Goal: Task Accomplishment & Management: Complete application form

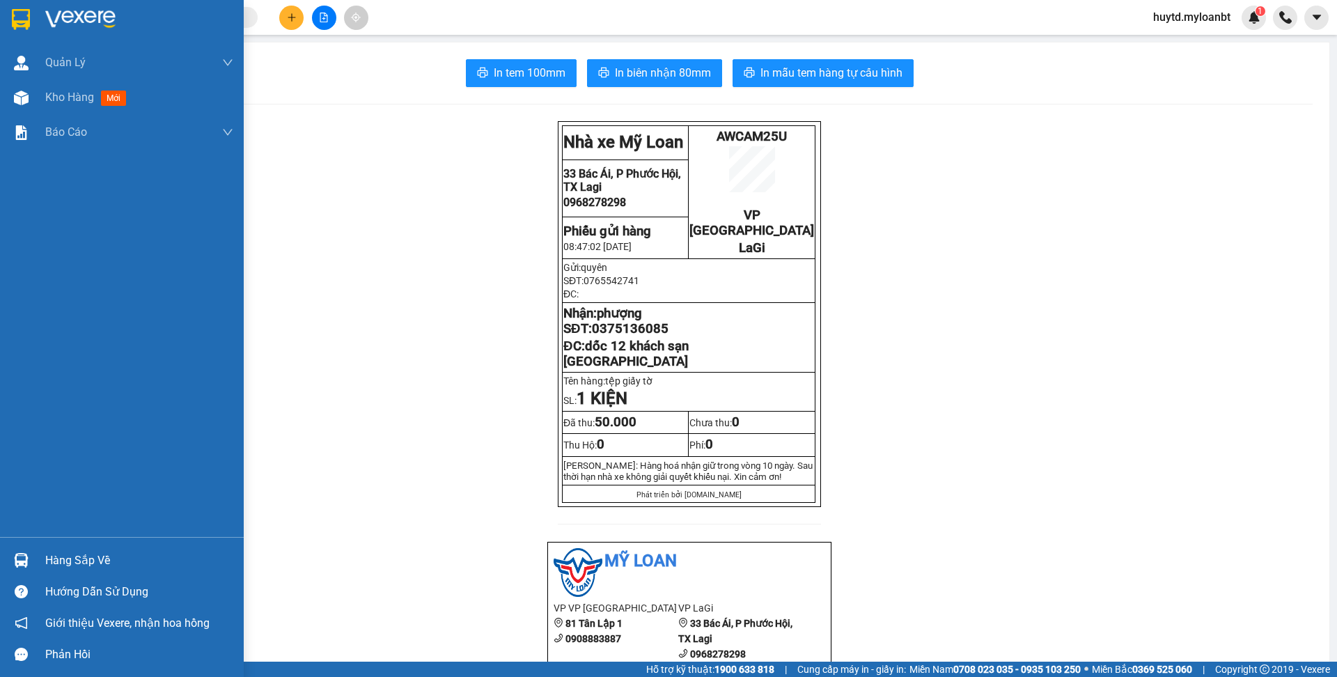
scroll to position [91, 0]
click at [84, 108] on div "Kho hàng mới" at bounding box center [139, 97] width 188 height 35
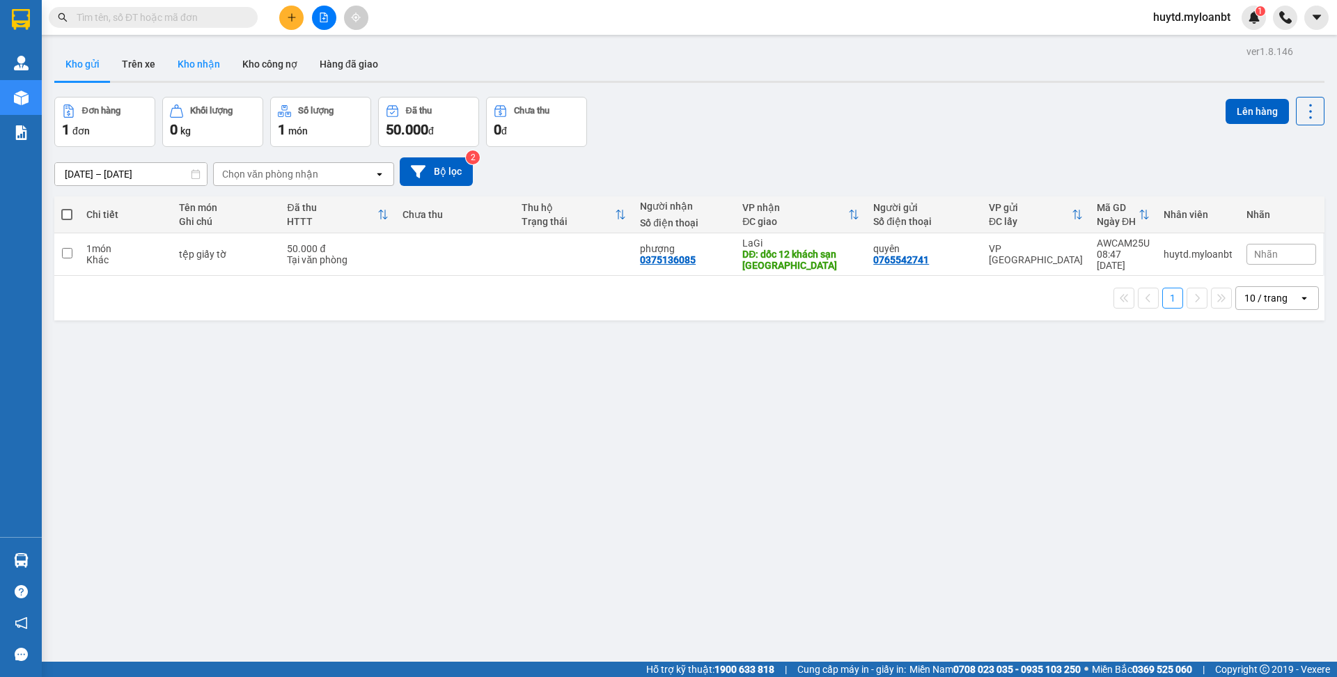
click at [184, 73] on button "Kho nhận" at bounding box center [198, 63] width 65 height 33
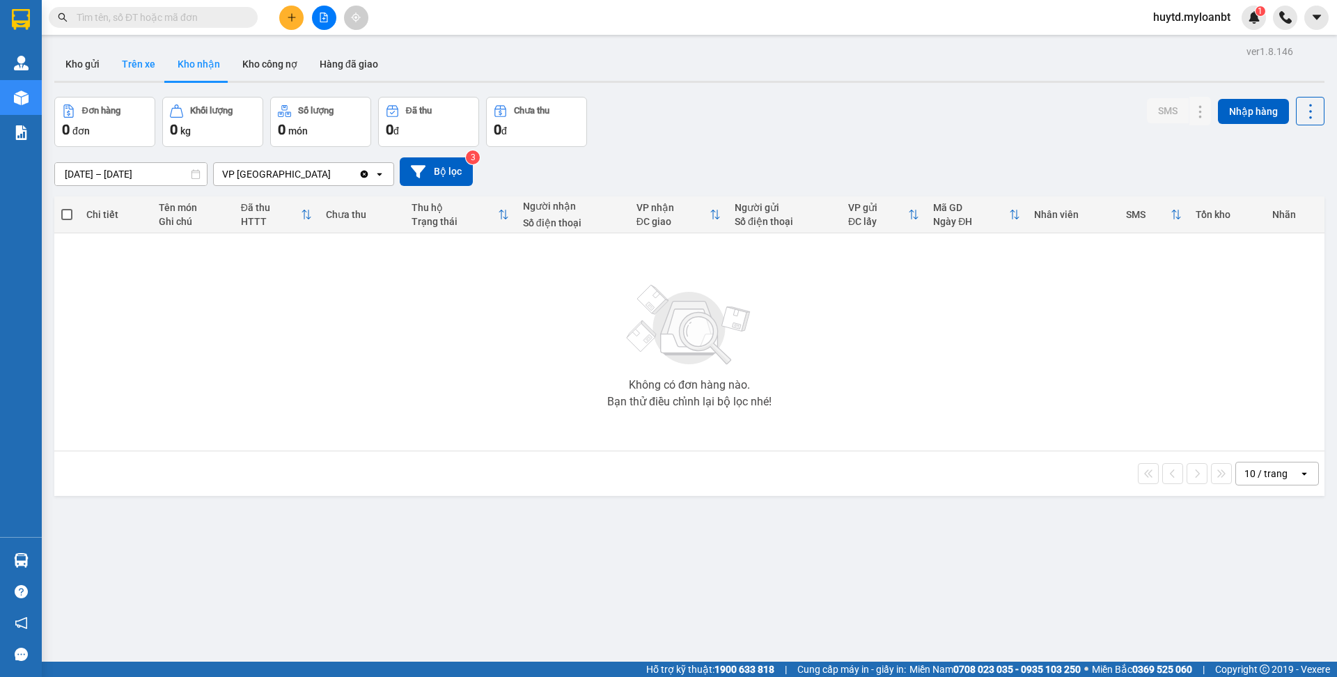
click at [127, 68] on button "Trên xe" at bounding box center [139, 63] width 56 height 33
type input "[DATE] – [DATE]"
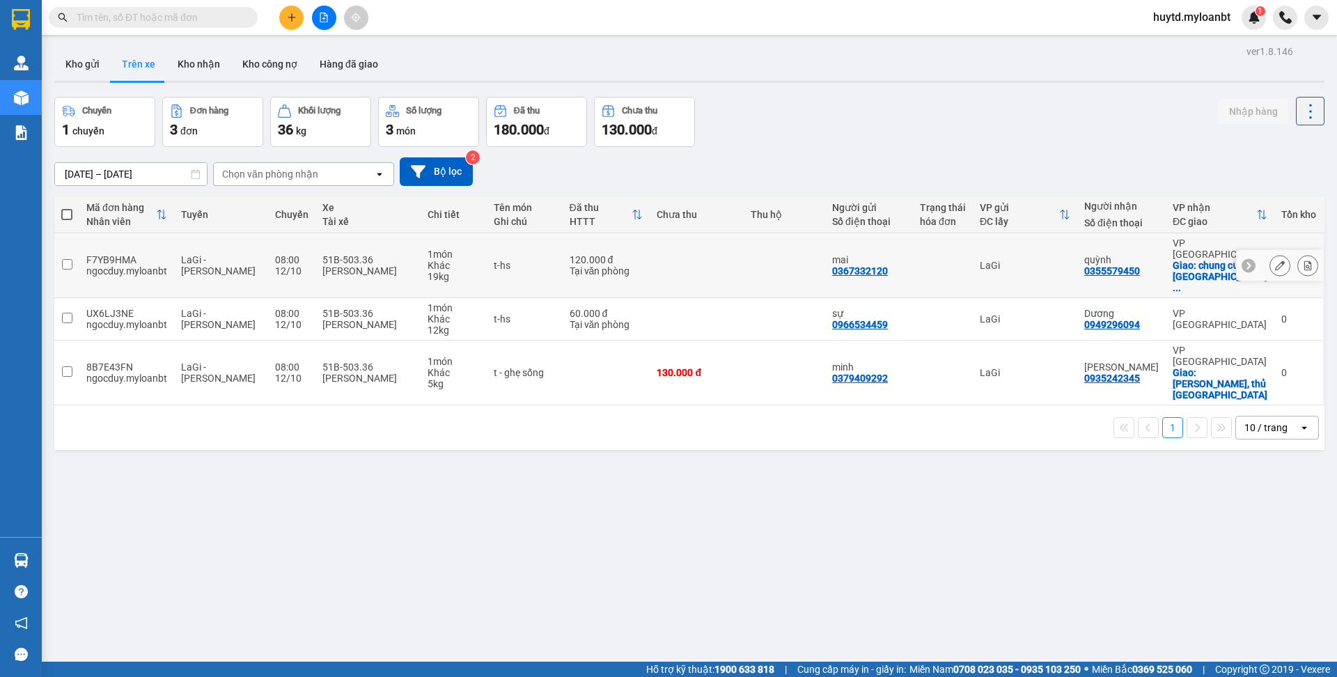
click at [1275, 260] on icon at bounding box center [1280, 265] width 10 height 10
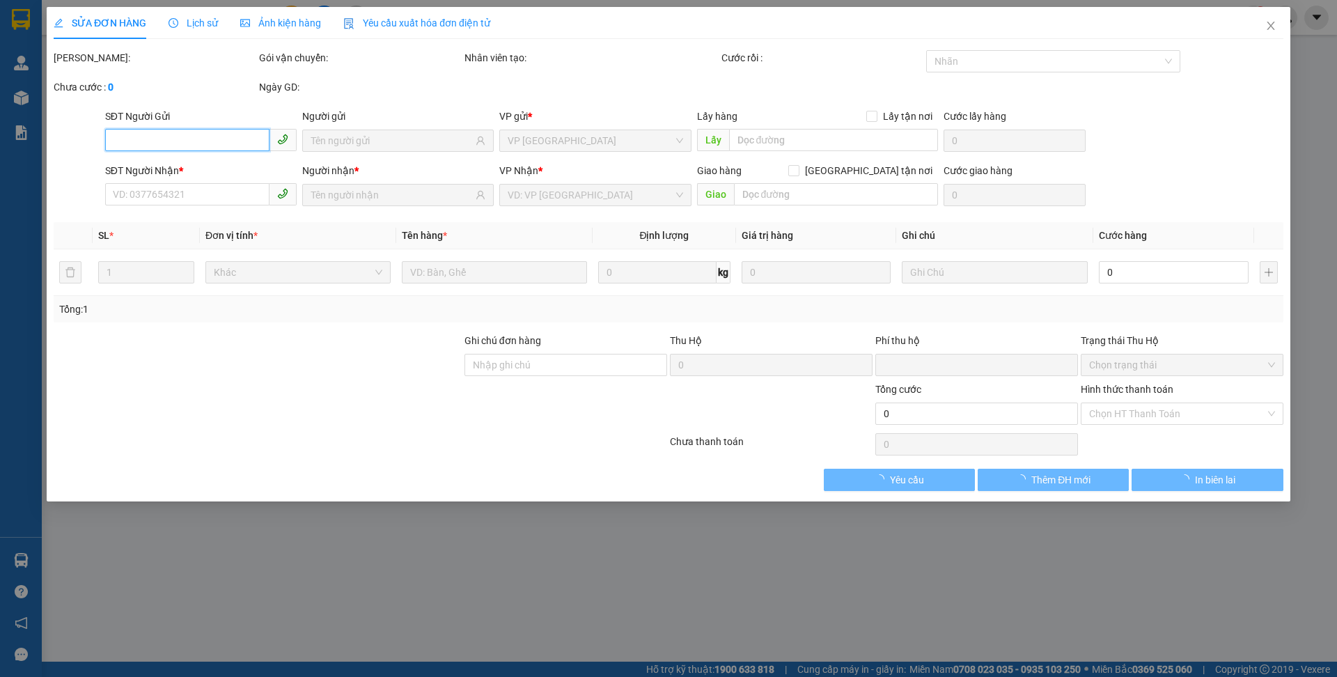
type input "0367332120"
type input "mai"
type input "0355579450"
type input "quỳnh"
checkbox input "true"
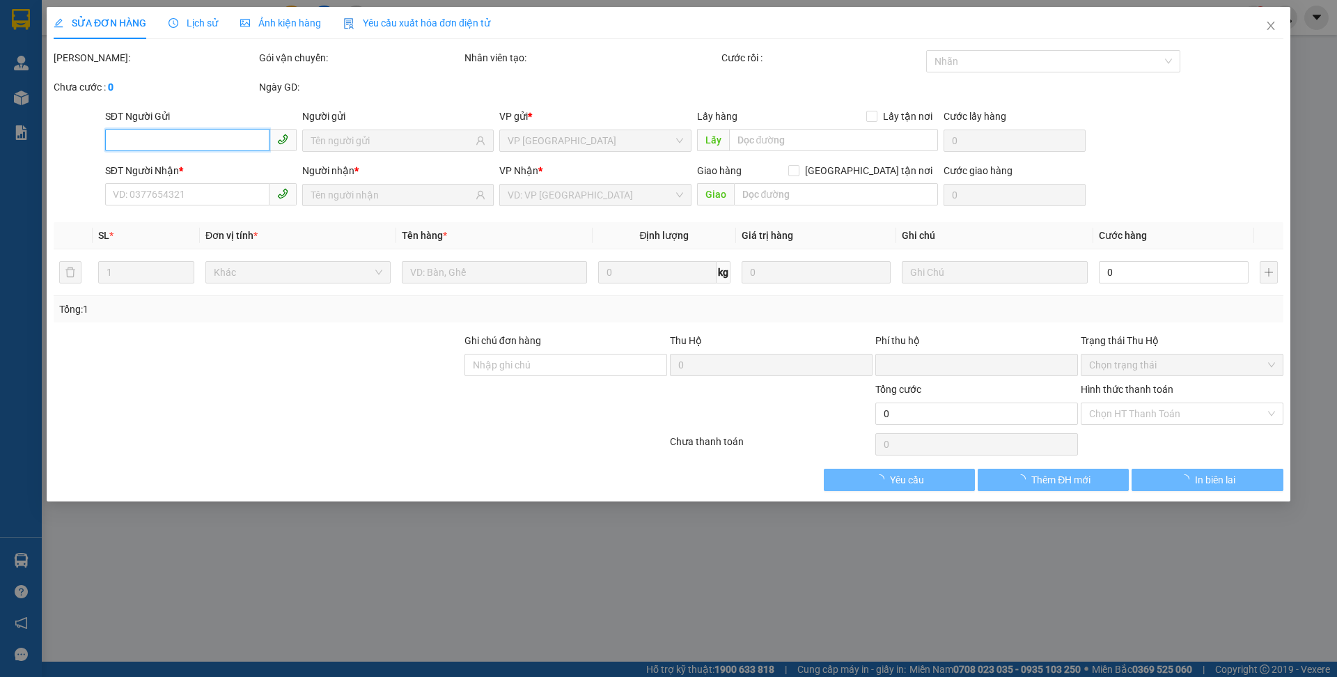
type input "chung cư [GEOGRAPHIC_DATA], 24 An bình, Dĩ an ,hcm"
type input "0"
type input "120.000"
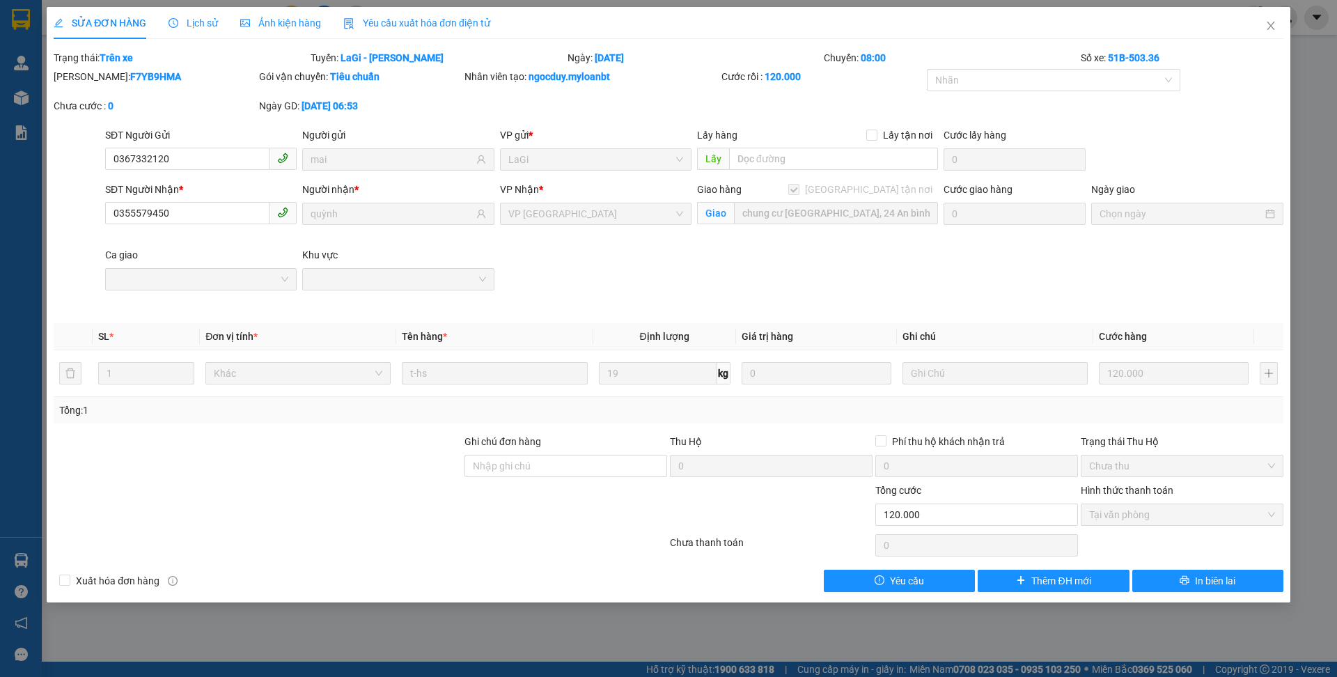
click at [1151, 123] on div "[PERSON_NAME]: F7YB9HMA Gói vận chuyển: Tiêu chuẩn Nhân viên tạo: ngocduy.myloa…" at bounding box center [668, 98] width 1232 height 58
click at [1270, 28] on icon "close" at bounding box center [1270, 25] width 11 height 11
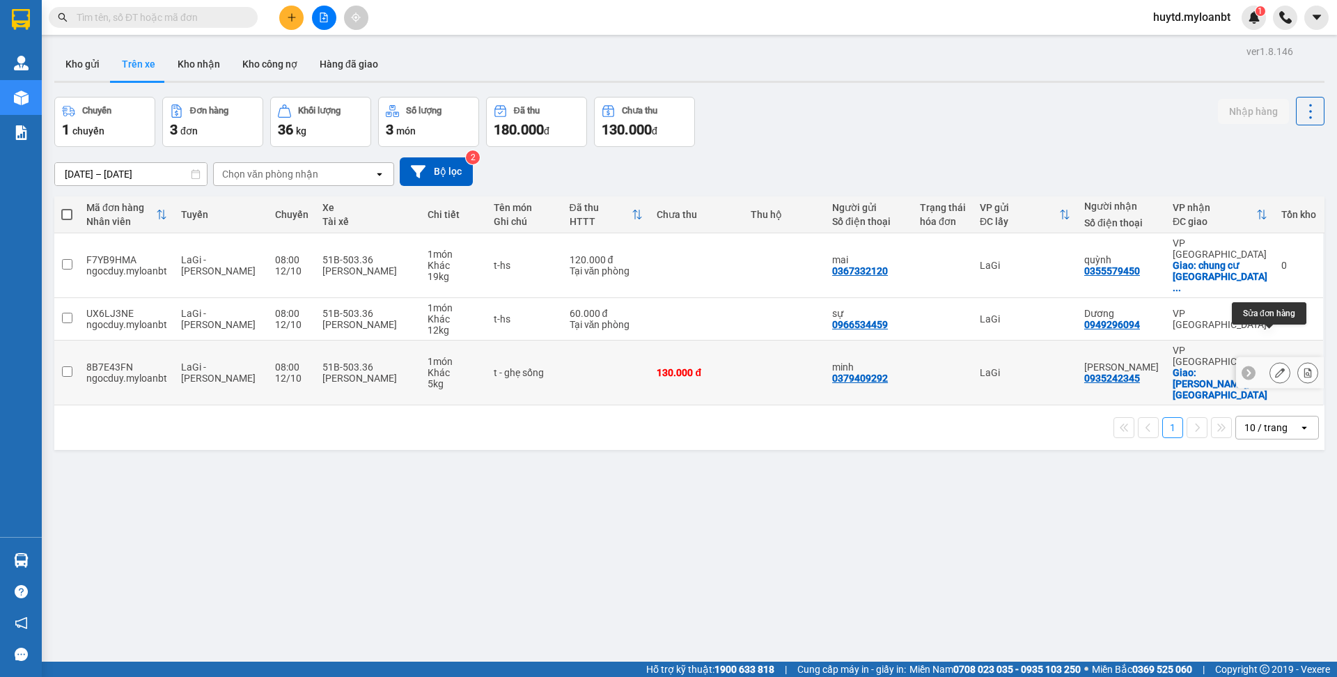
click at [1275, 368] on icon at bounding box center [1280, 373] width 10 height 10
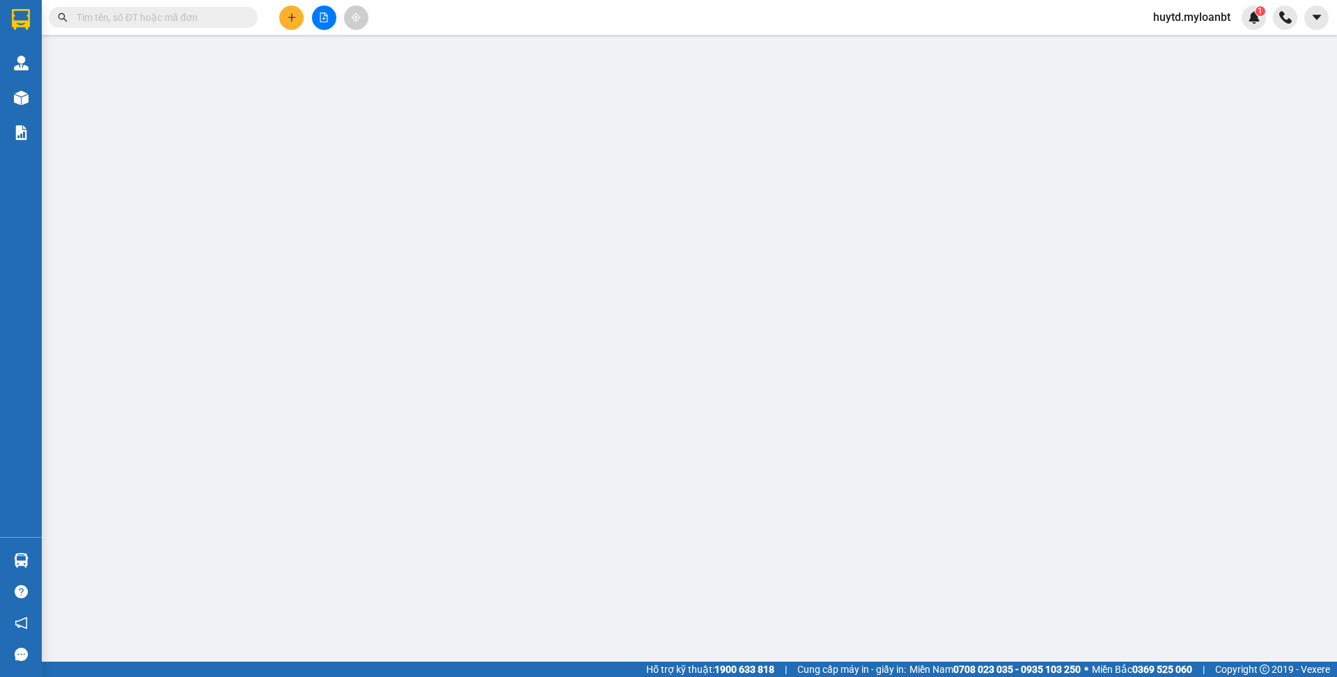
type input "0379409292"
type input "minh"
type input "0935242345"
type input "[PERSON_NAME]"
checkbox input "true"
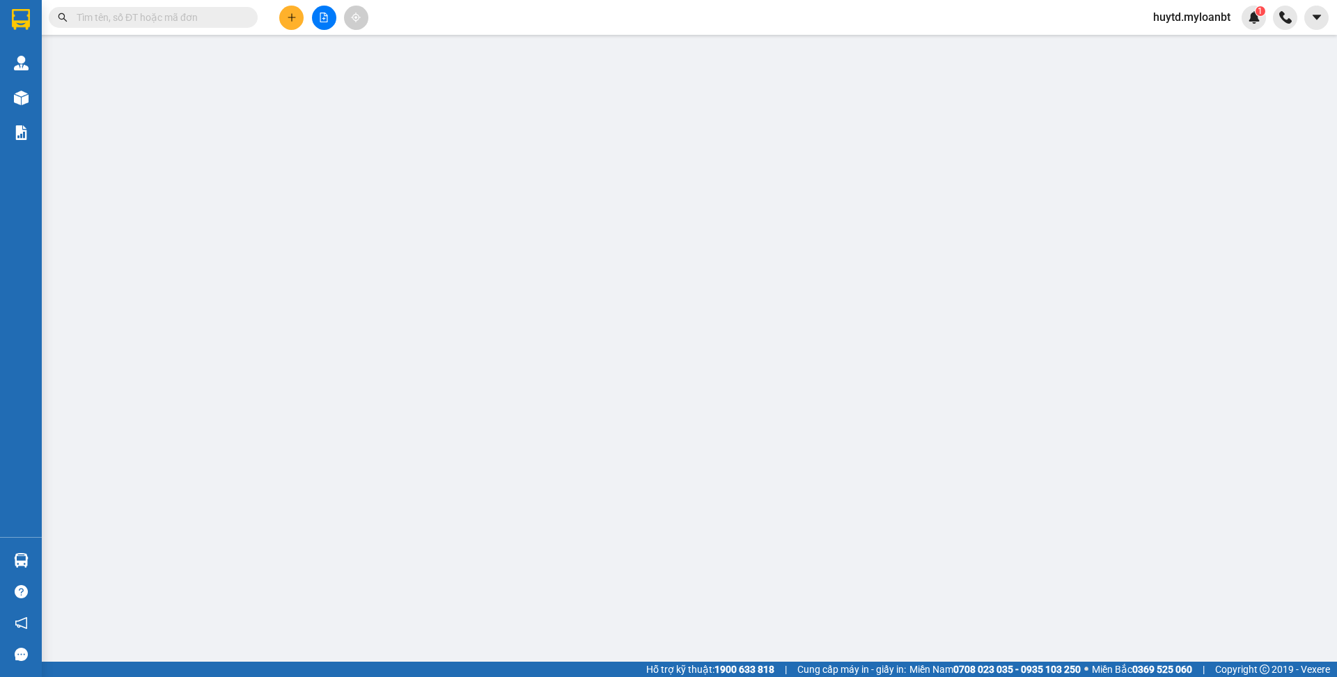
type input "[PERSON_NAME][GEOGRAPHIC_DATA], thủ [GEOGRAPHIC_DATA]"
type input "0"
type input "130.000"
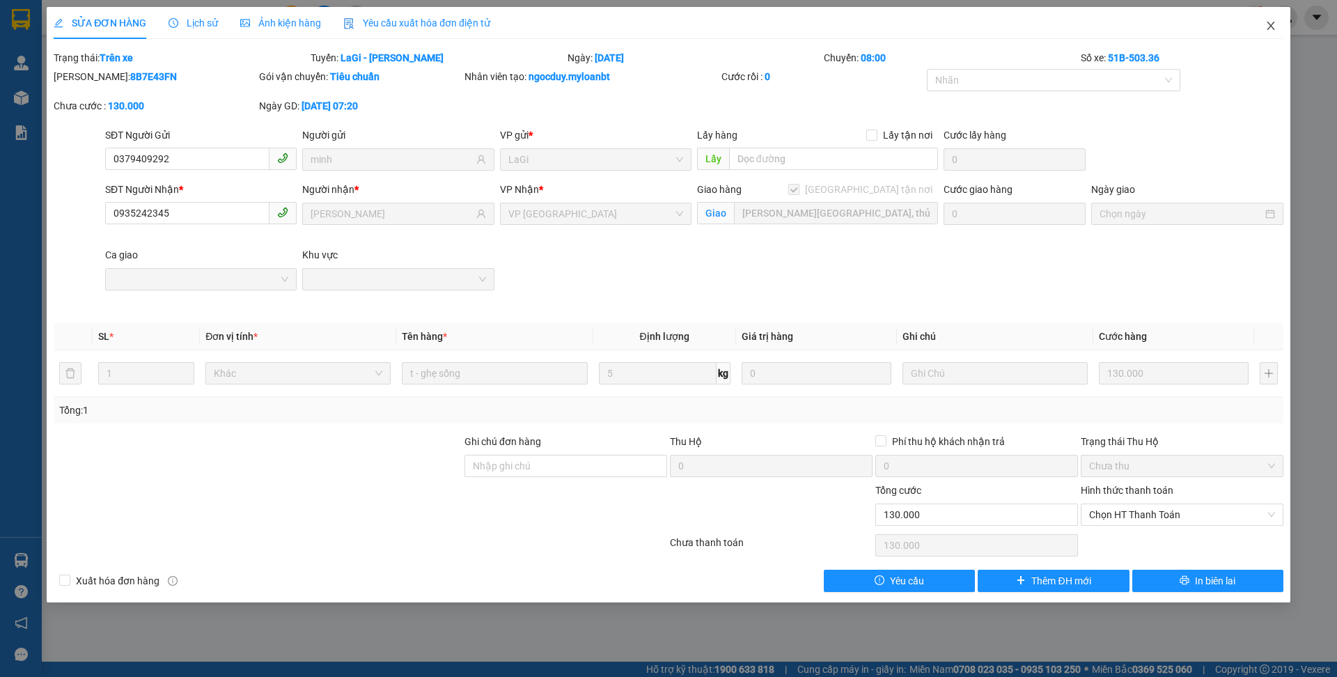
click at [1267, 27] on icon "close" at bounding box center [1270, 25] width 11 height 11
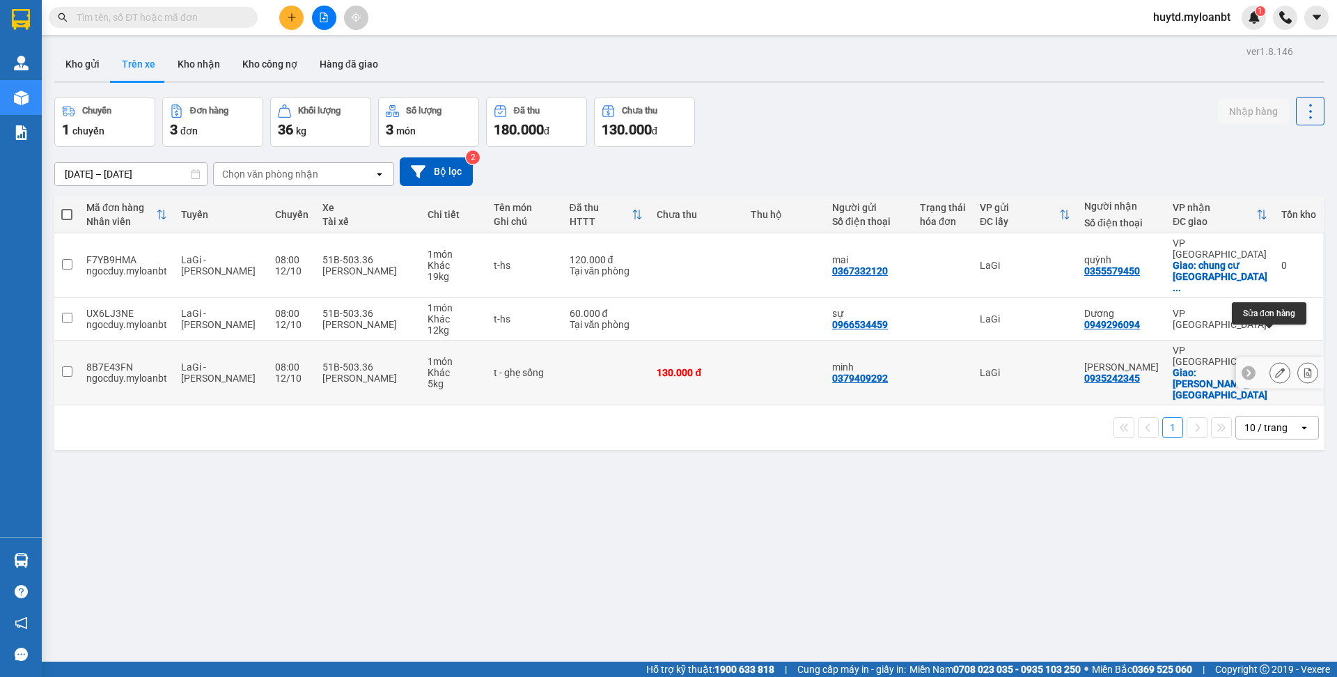
click at [1275, 368] on icon at bounding box center [1280, 373] width 10 height 10
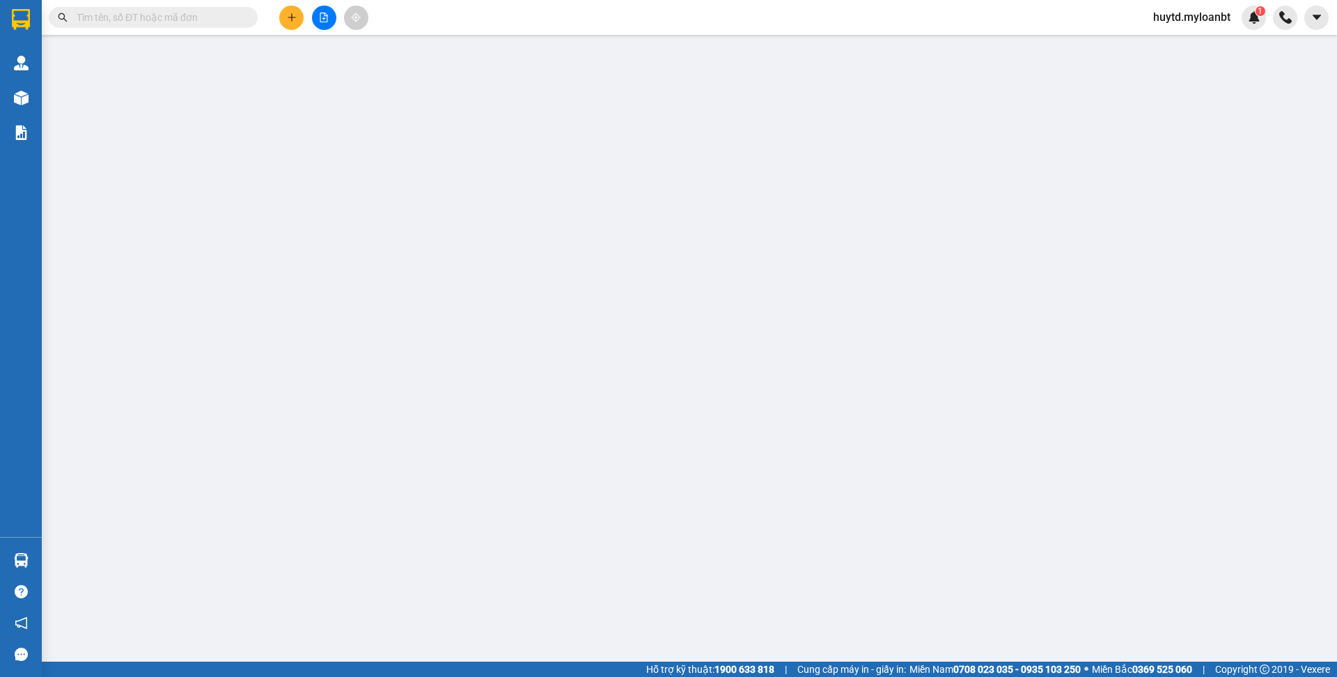
type input "0379409292"
type input "minh"
type input "0935242345"
type input "[PERSON_NAME]"
checkbox input "true"
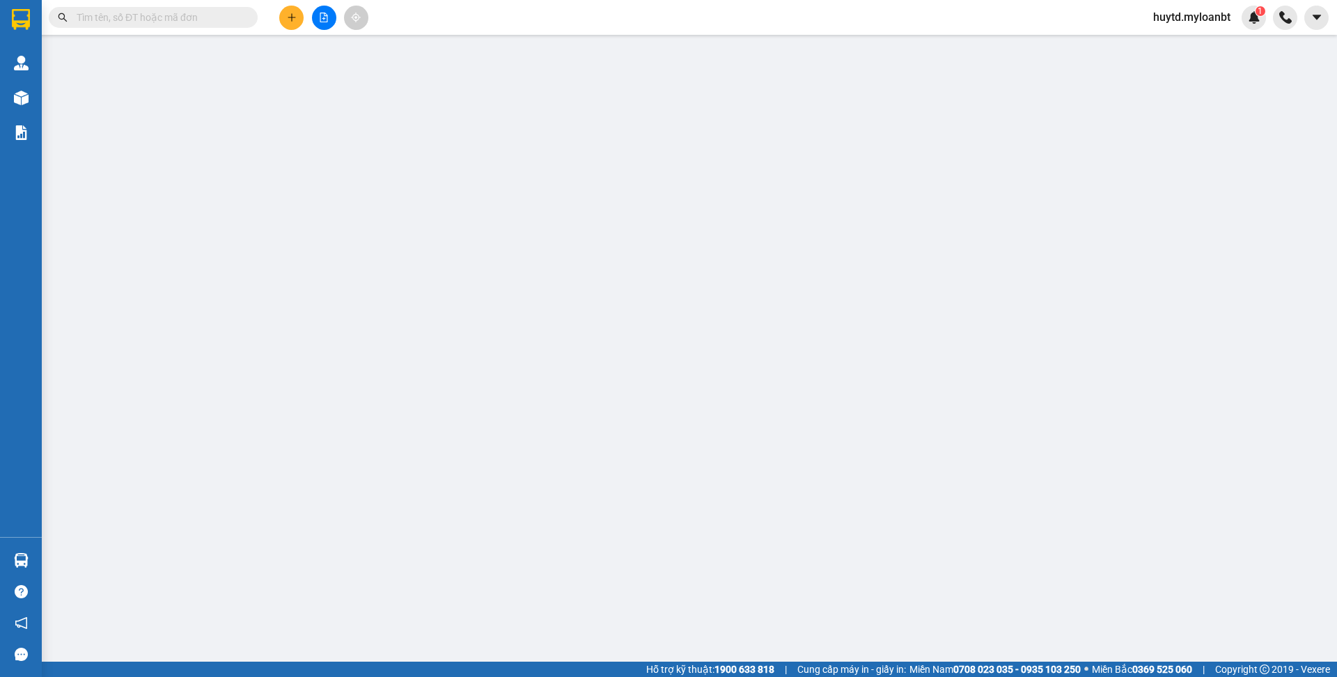
type input "[PERSON_NAME][GEOGRAPHIC_DATA], thủ [GEOGRAPHIC_DATA]"
type input "0"
type input "130.000"
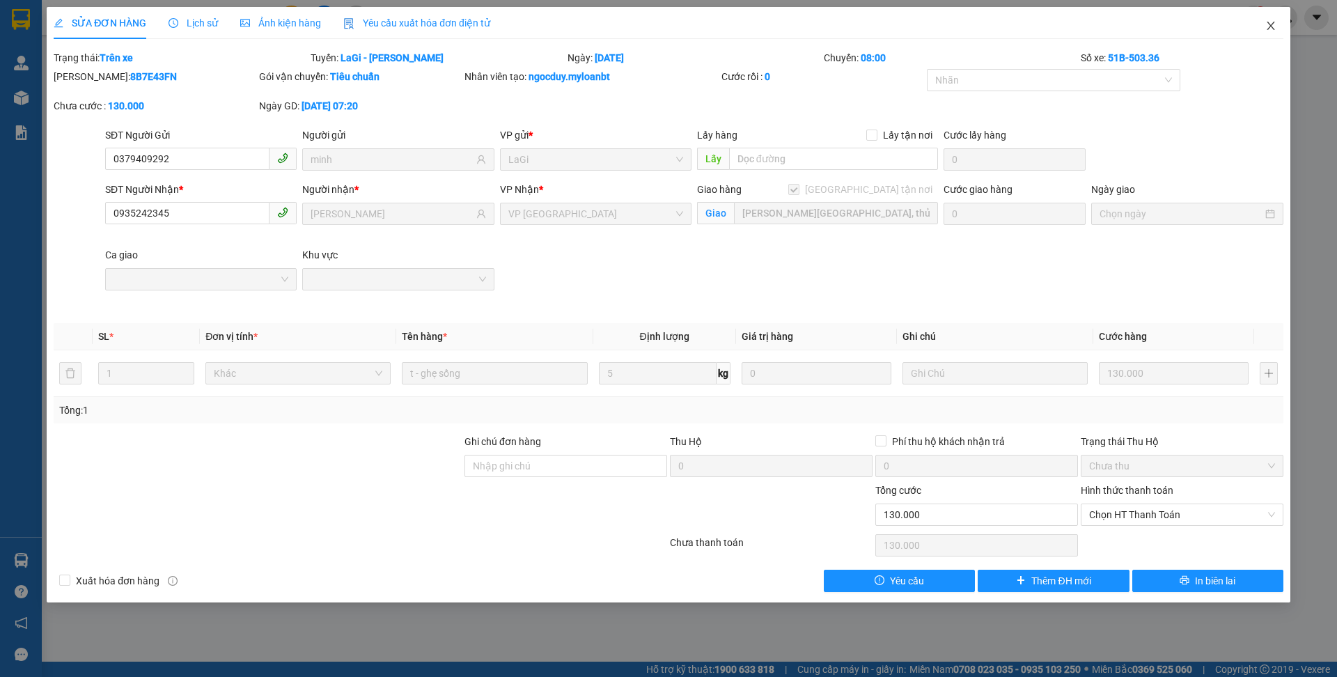
click at [1265, 22] on span "Close" at bounding box center [1270, 26] width 39 height 39
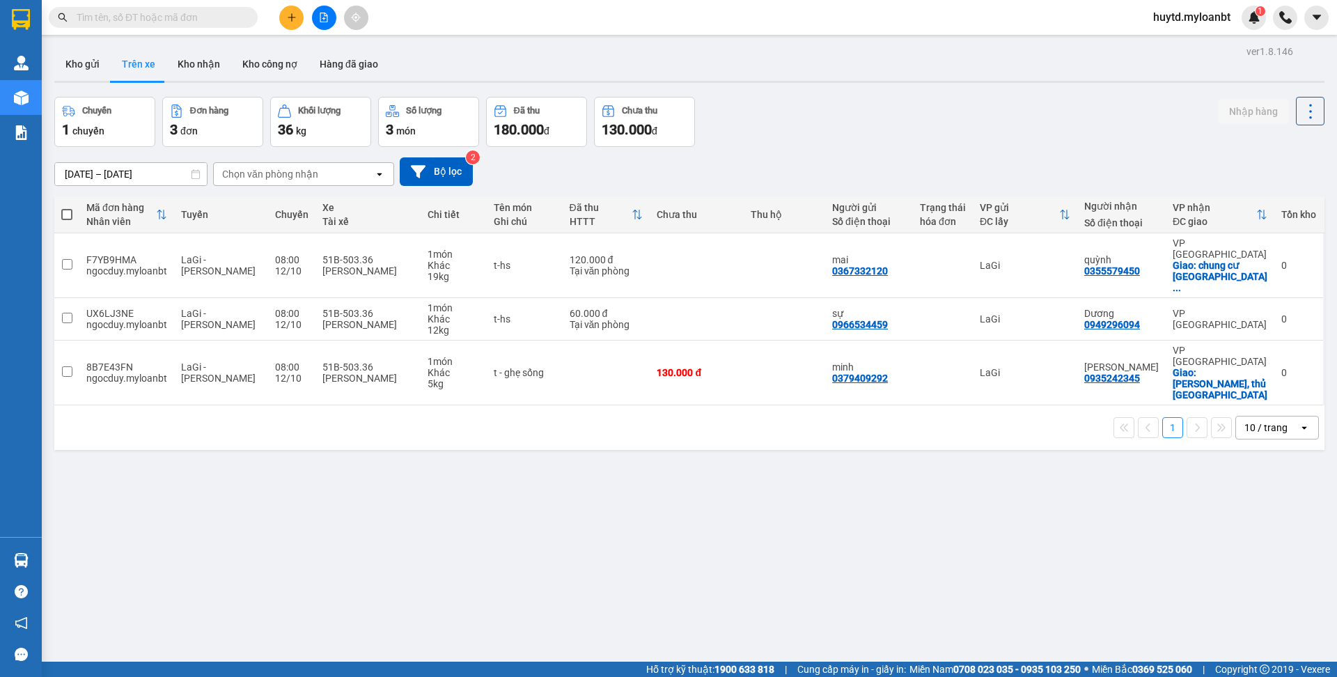
click at [83, 216] on th "Mã đơn hàng Nhân viên" at bounding box center [126, 214] width 95 height 37
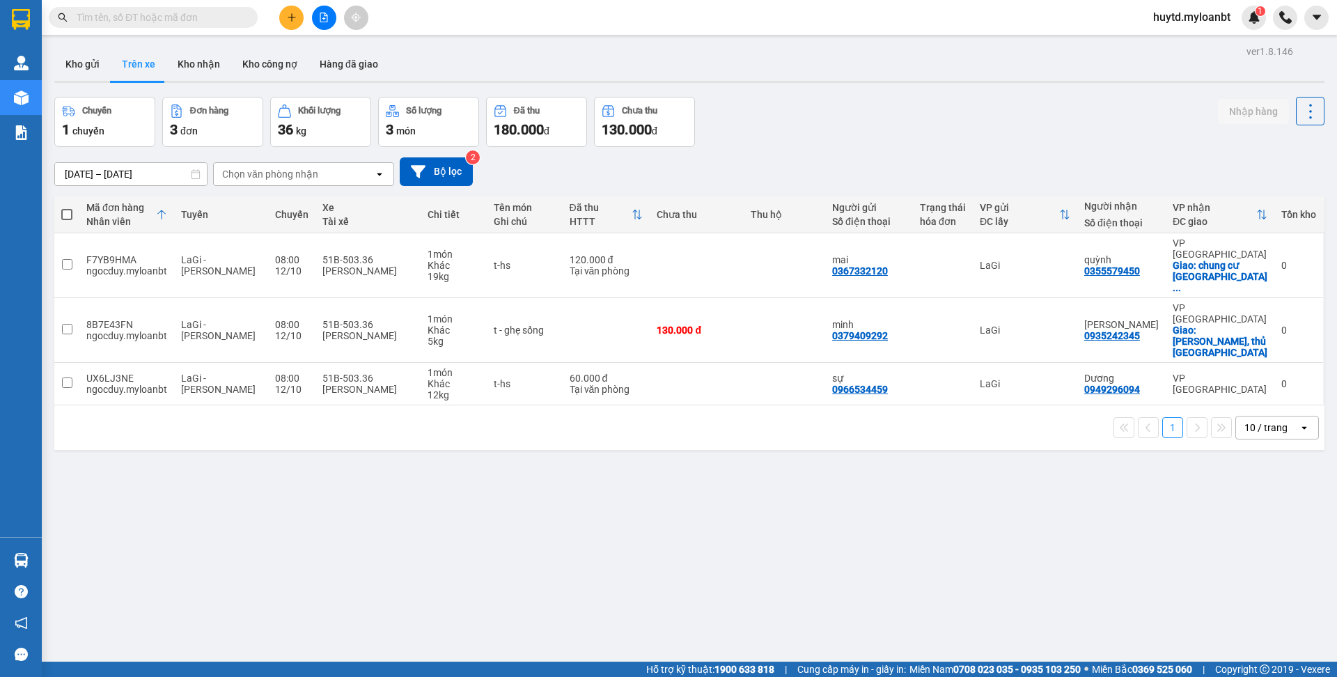
click at [75, 214] on th at bounding box center [66, 214] width 25 height 37
click at [72, 214] on span at bounding box center [66, 214] width 11 height 11
click at [67, 207] on input "checkbox" at bounding box center [67, 207] width 0 height 0
checkbox input "true"
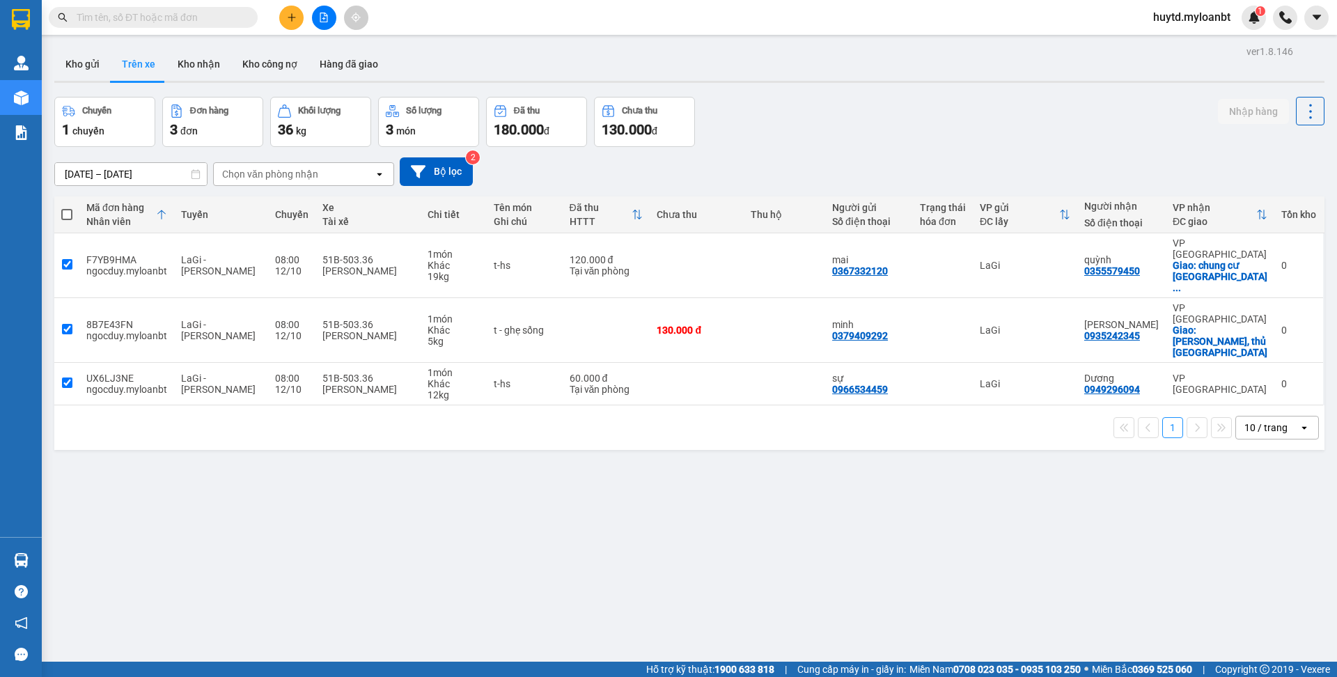
checkbox input "true"
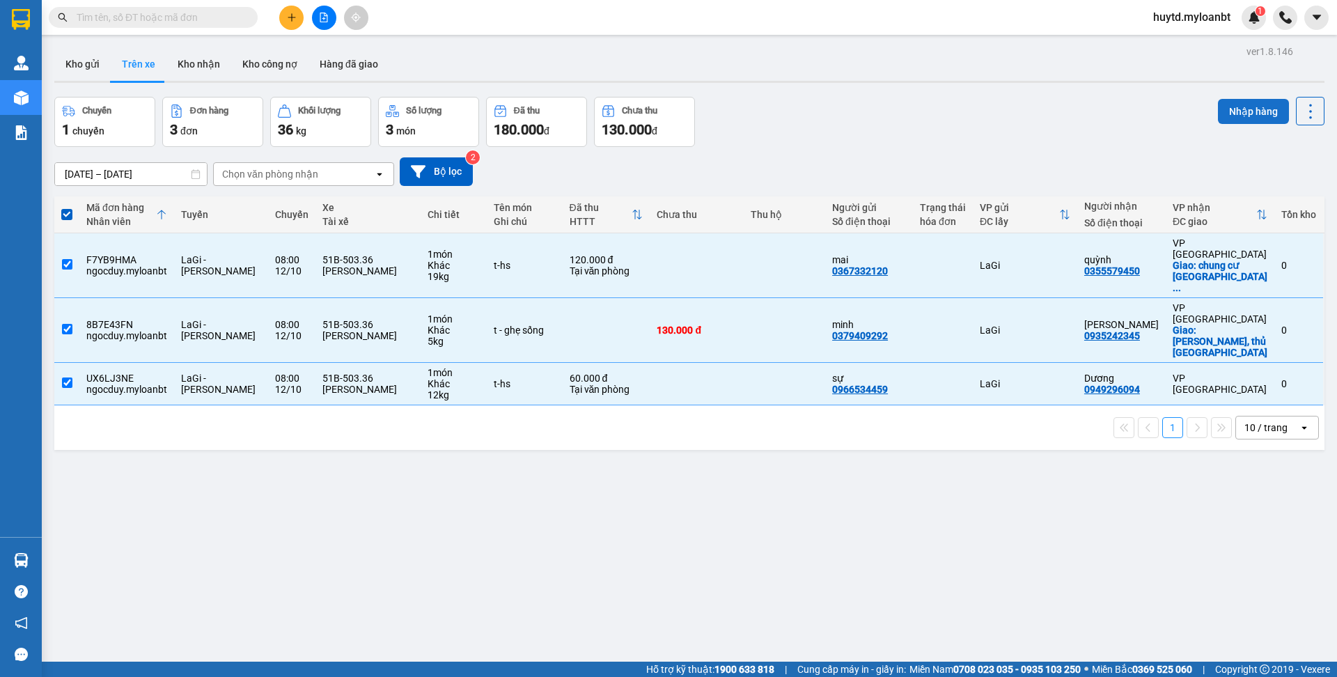
click at [1236, 107] on button "Nhập hàng" at bounding box center [1253, 111] width 71 height 25
checkbox input "false"
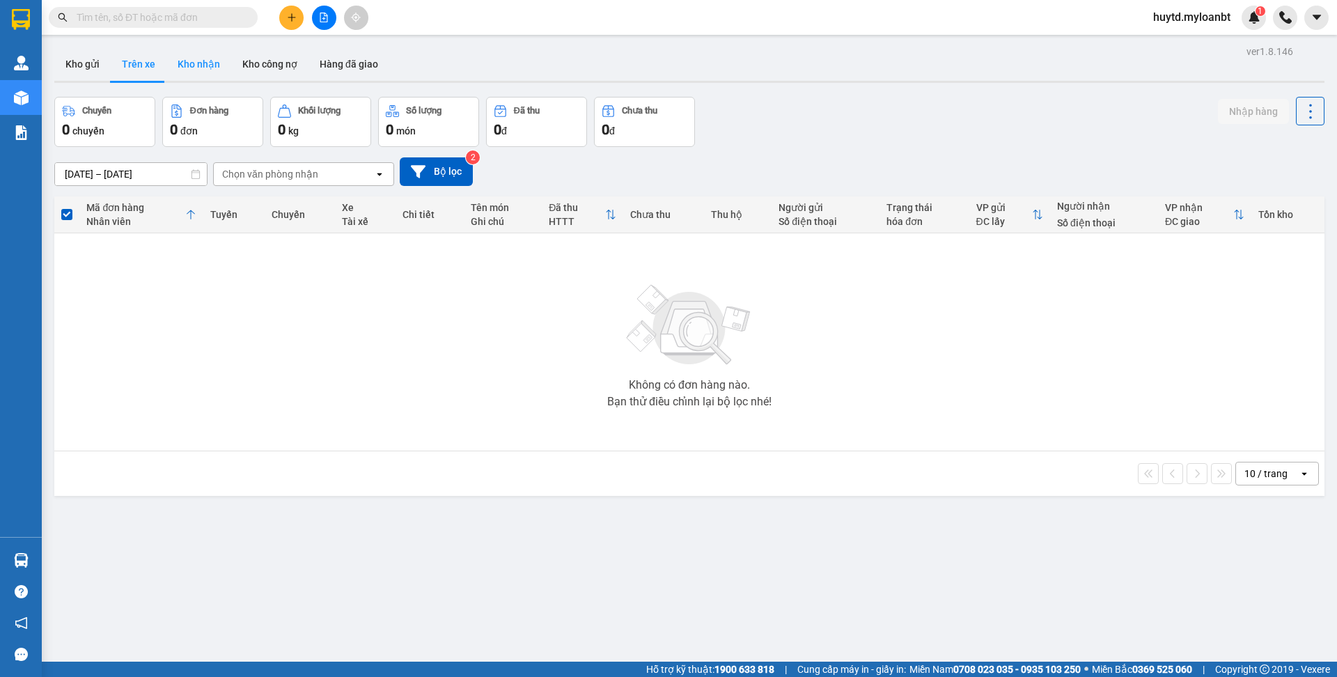
click at [180, 65] on button "Kho nhận" at bounding box center [198, 63] width 65 height 33
type input "[DATE] – [DATE]"
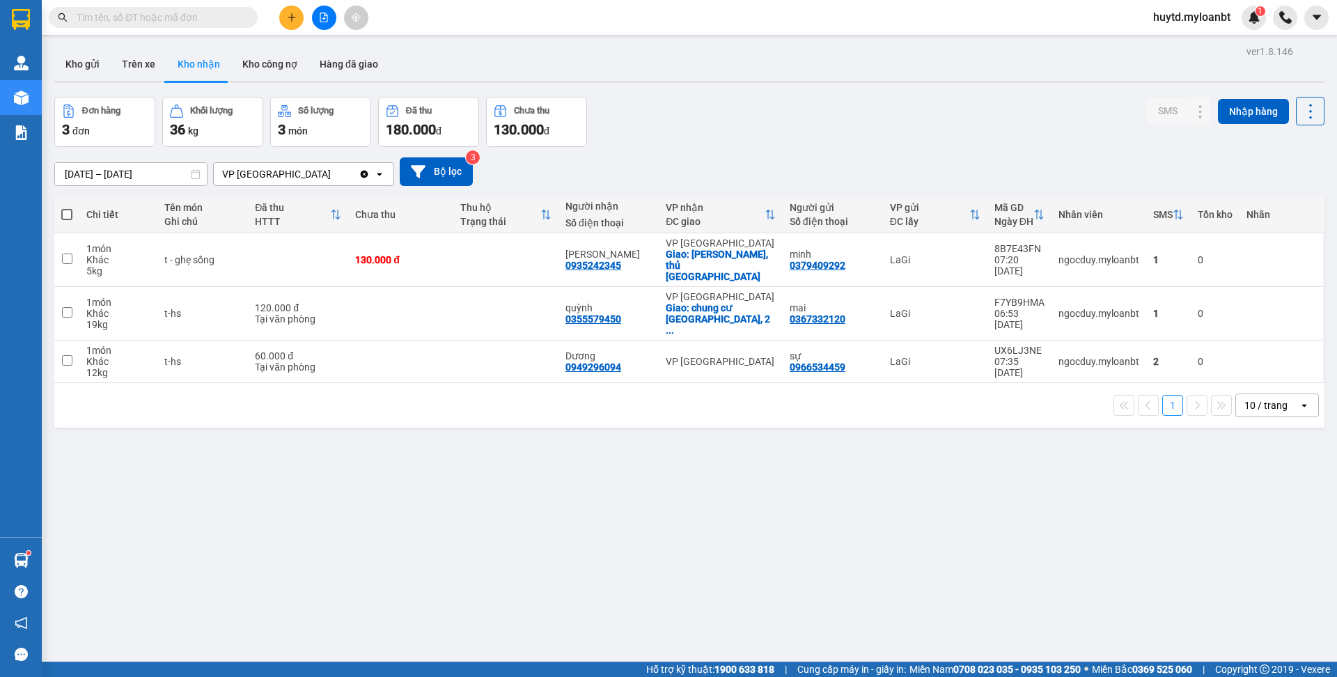
click at [148, 21] on input "text" at bounding box center [159, 17] width 164 height 15
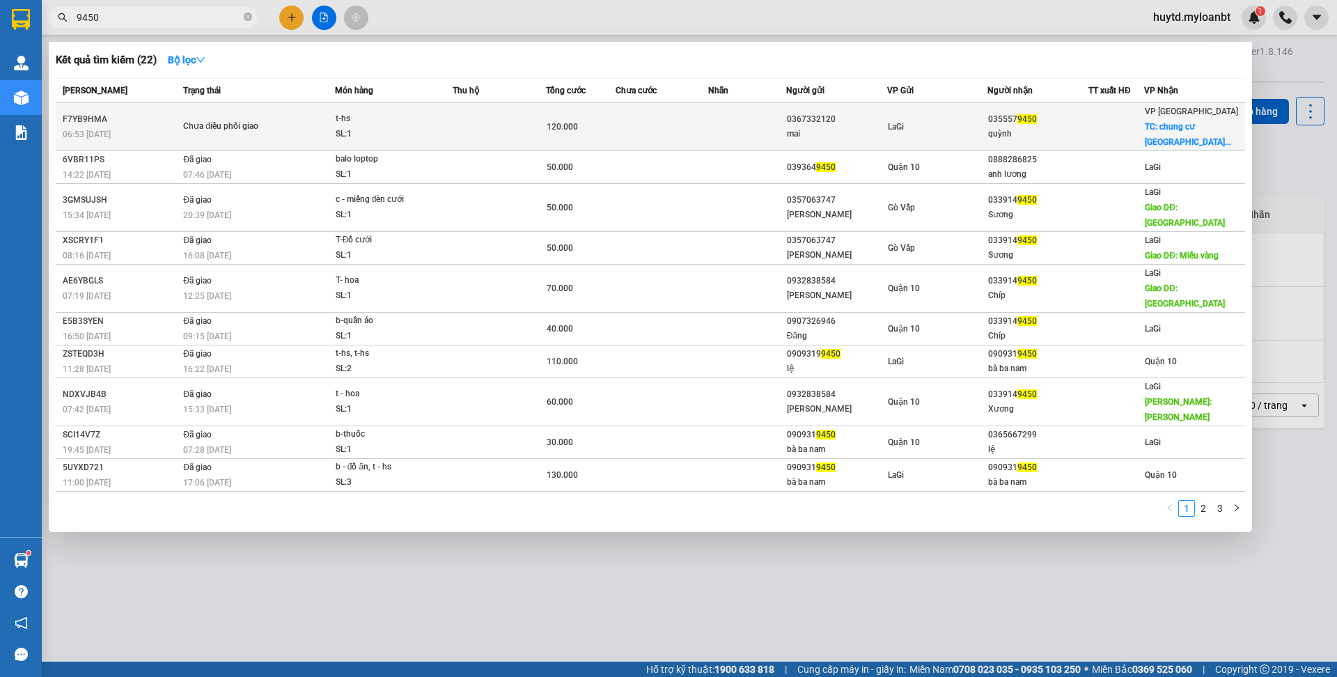
type input "9450"
click at [610, 129] on div "120.000" at bounding box center [580, 126] width 68 height 15
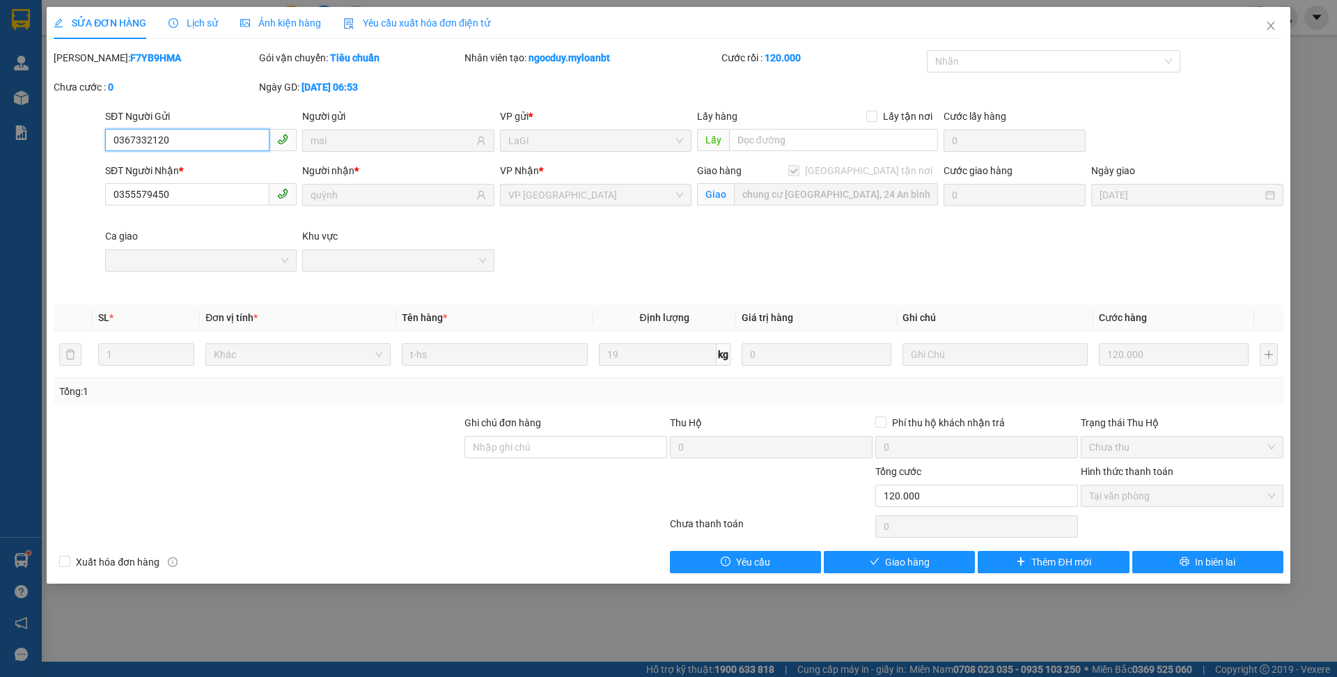
type input "0367332120"
type input "mai"
type input "0355579450"
type input "quỳnh"
checkbox input "true"
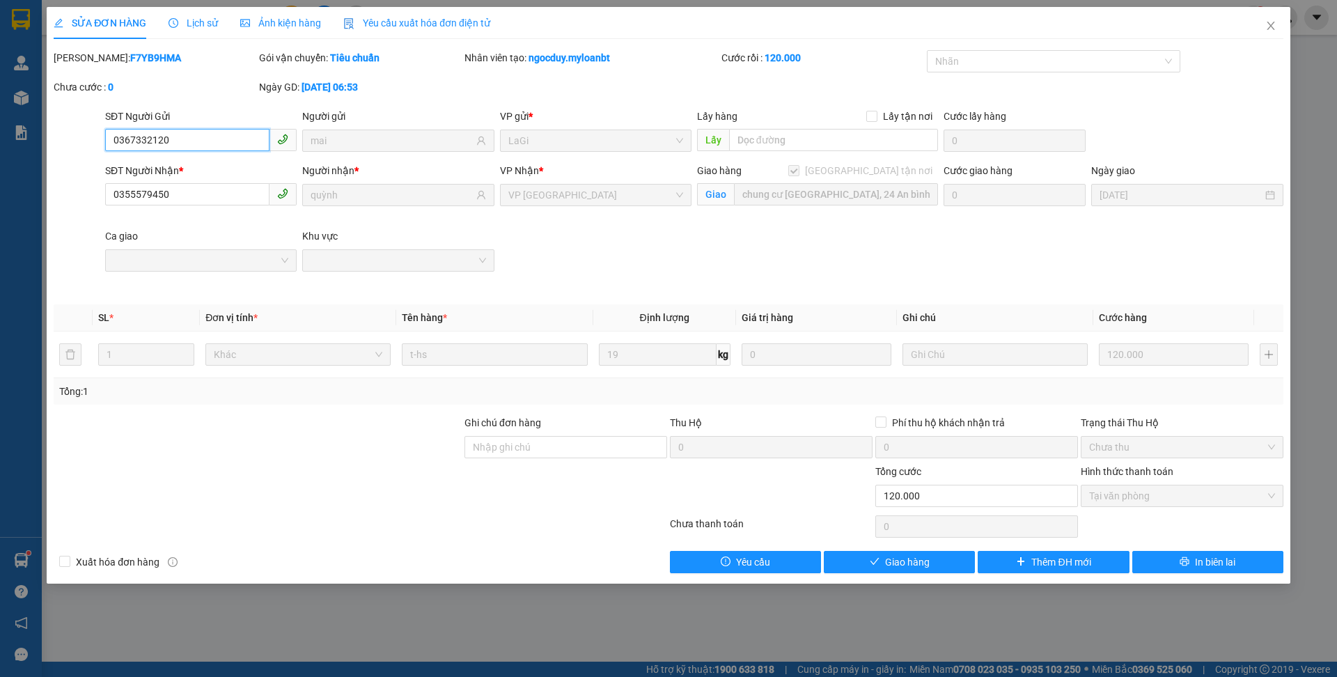
type input "chung cư [GEOGRAPHIC_DATA], 24 An bình, Dĩ an ,hcm"
type input "0"
type input "120.000"
click at [923, 565] on span "Giao hàng" at bounding box center [907, 561] width 45 height 15
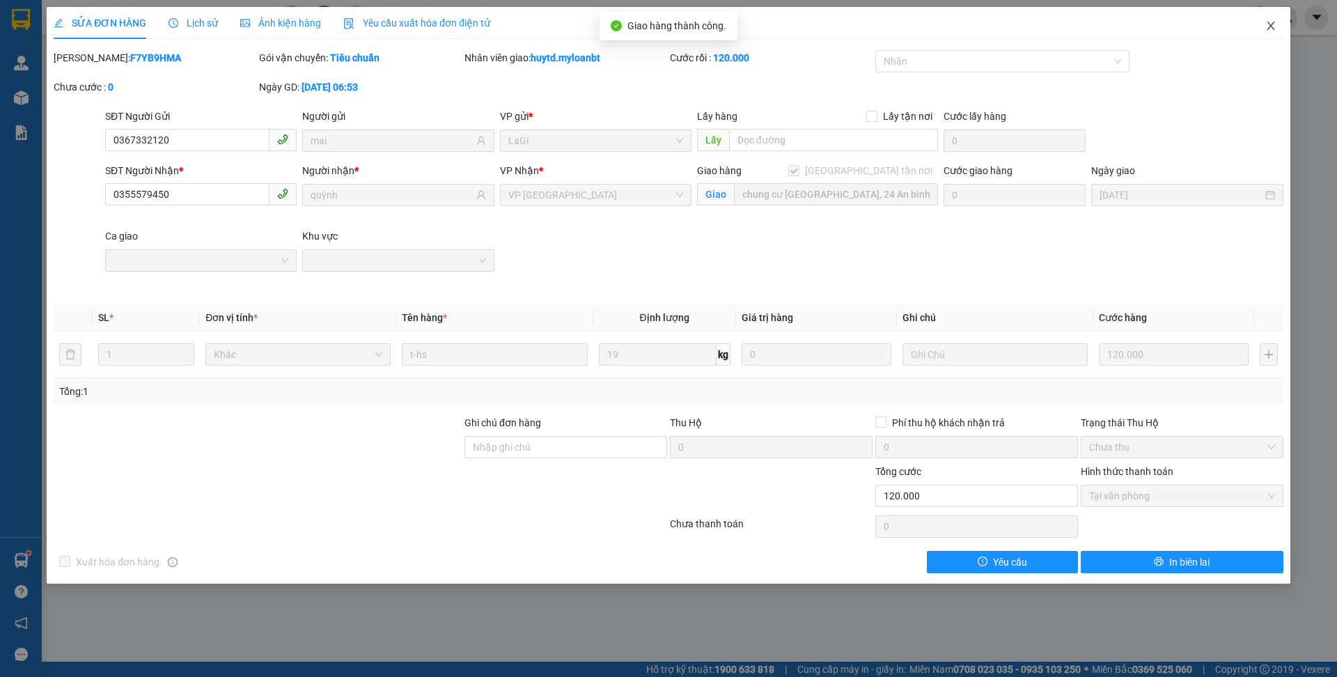
click at [1264, 31] on span "Close" at bounding box center [1270, 26] width 39 height 39
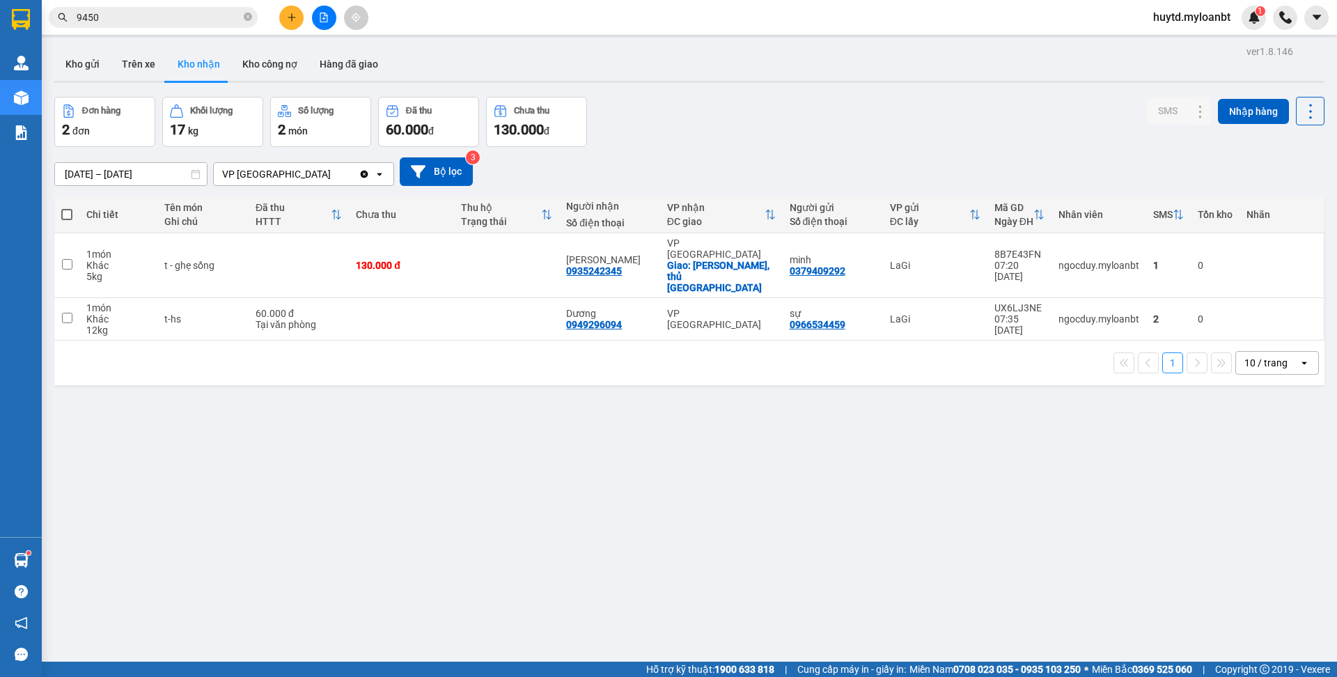
click at [252, 17] on span "9450" at bounding box center [153, 17] width 209 height 21
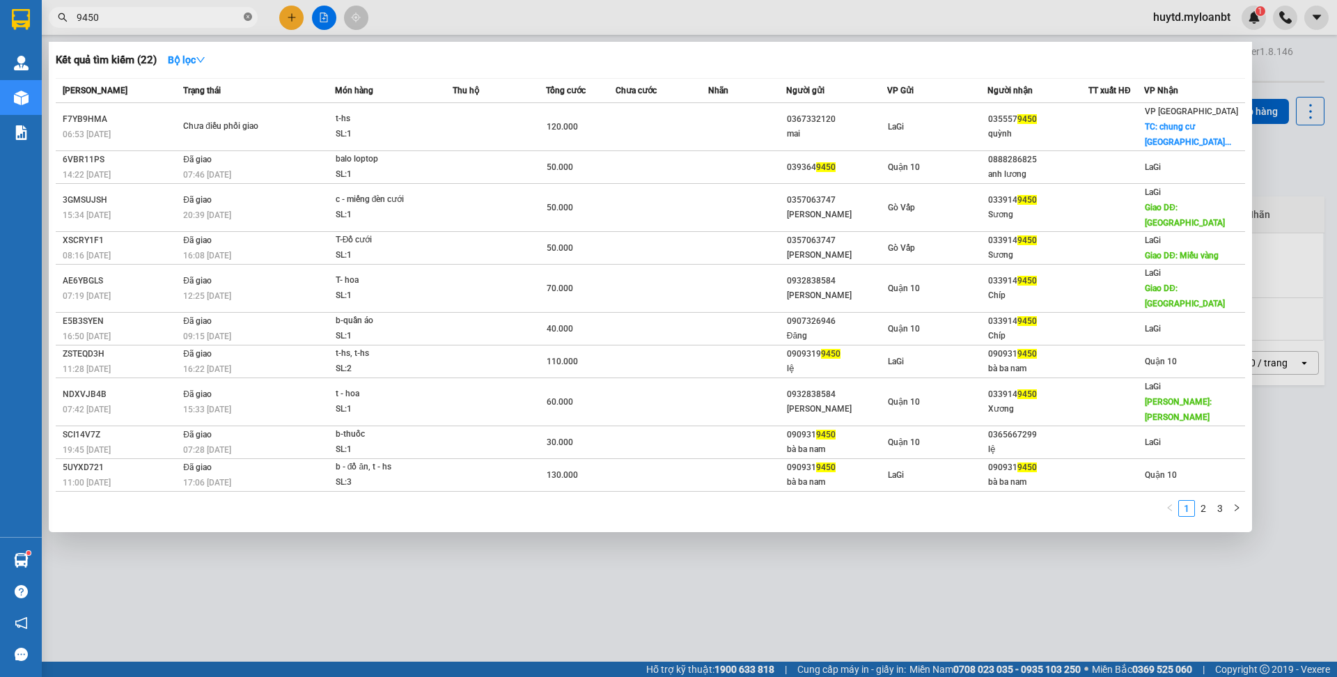
click at [244, 17] on icon "close-circle" at bounding box center [248, 17] width 8 height 8
type input "1"
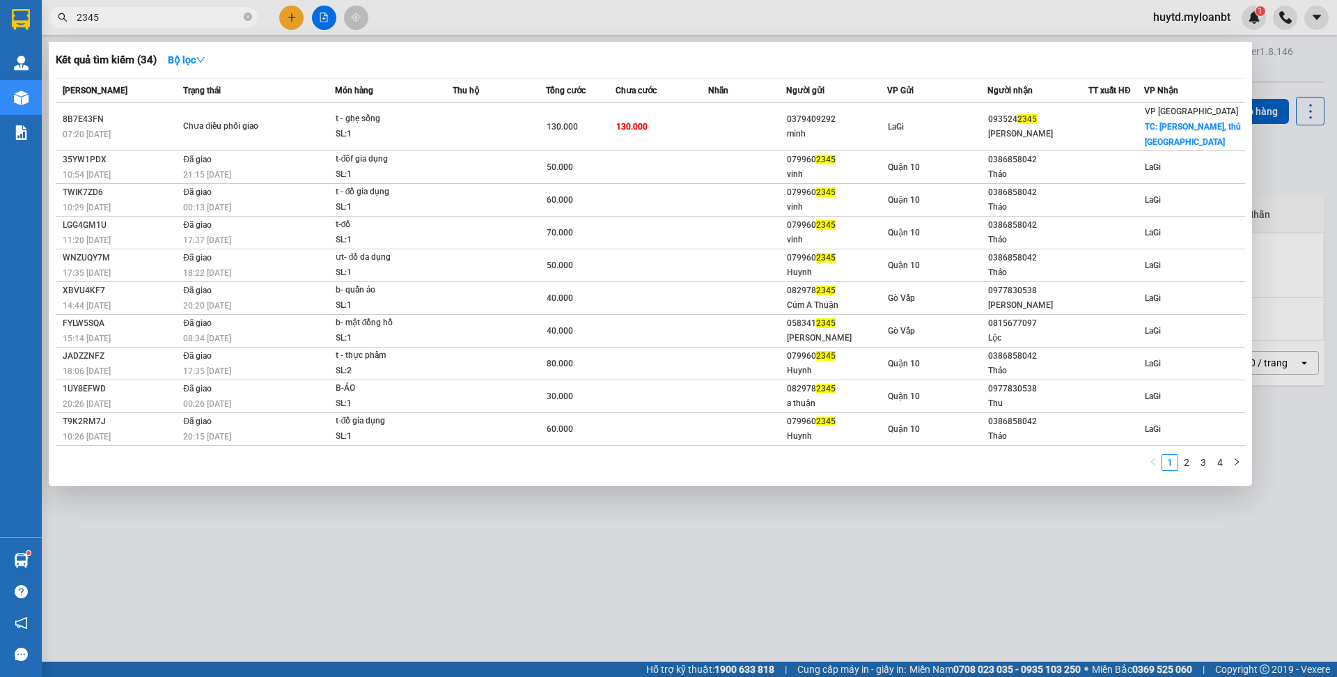
type input "2345"
click at [450, 117] on span "t - ghẹ sống SL: 1" at bounding box center [394, 126] width 116 height 30
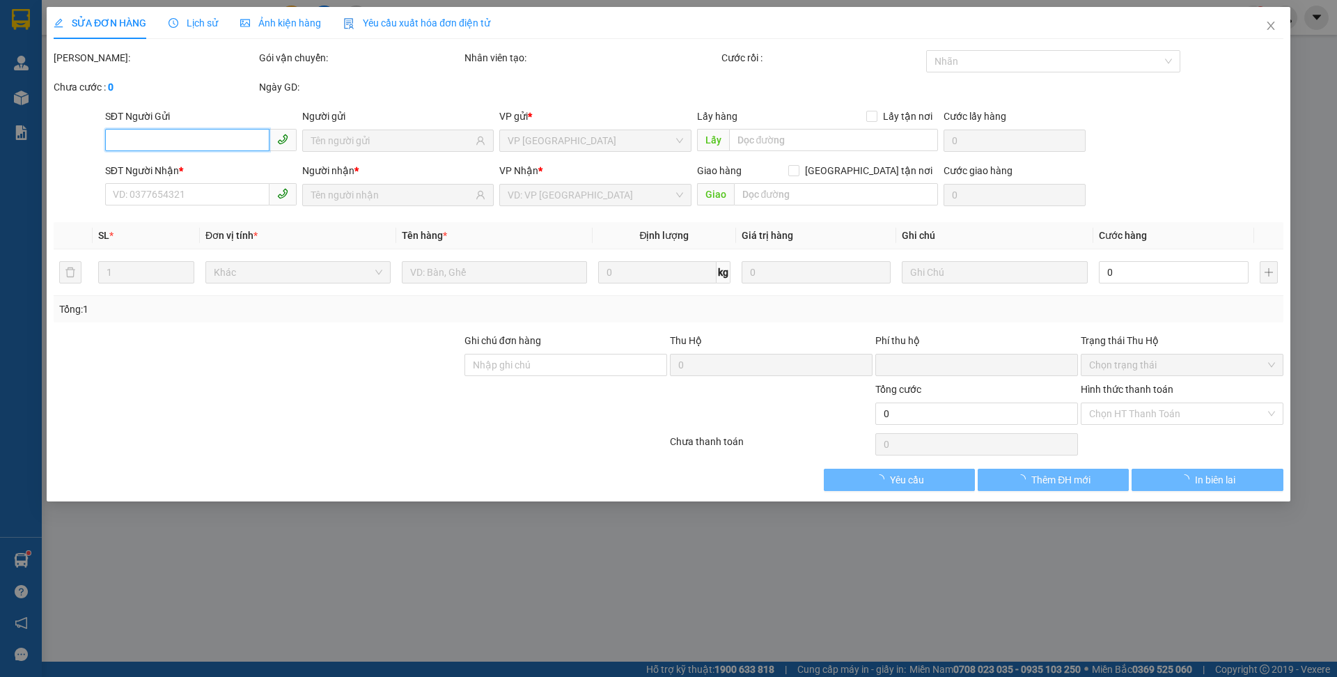
type input "0379409292"
type input "minh"
type input "0935242345"
type input "[PERSON_NAME]"
checkbox input "true"
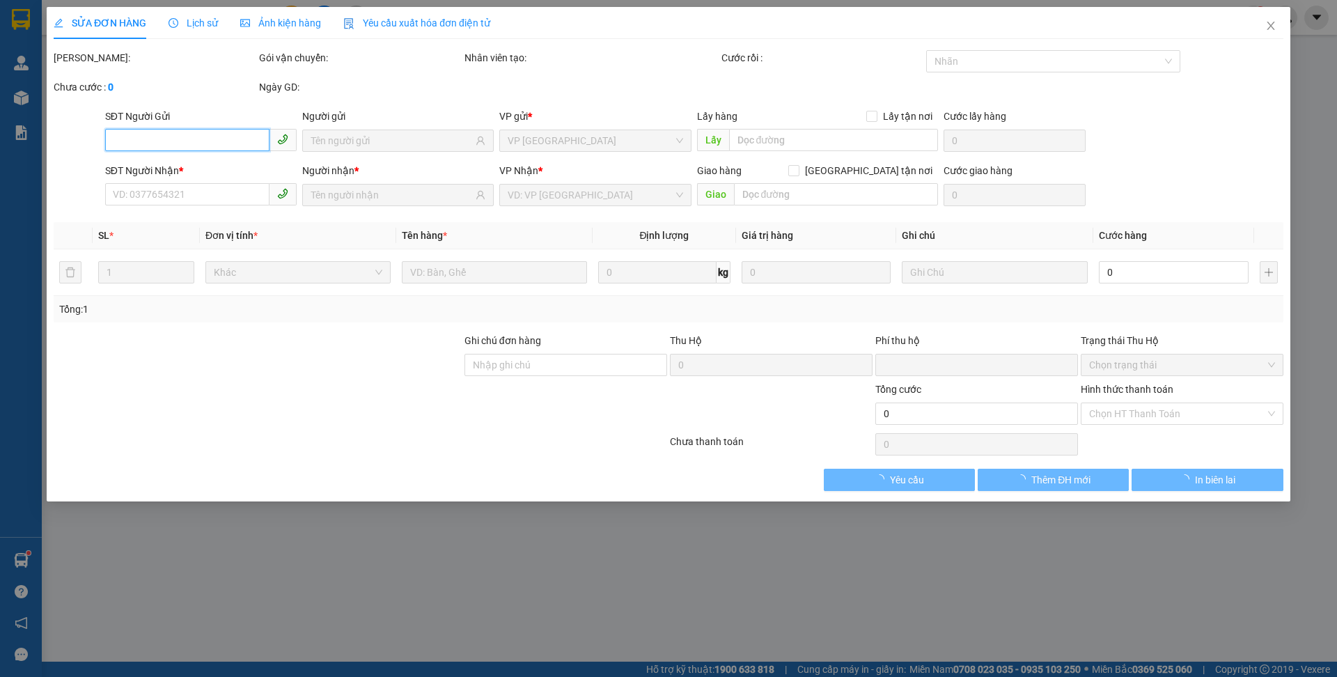
type input "[PERSON_NAME][GEOGRAPHIC_DATA], thủ [GEOGRAPHIC_DATA]"
type input "0"
type input "130.000"
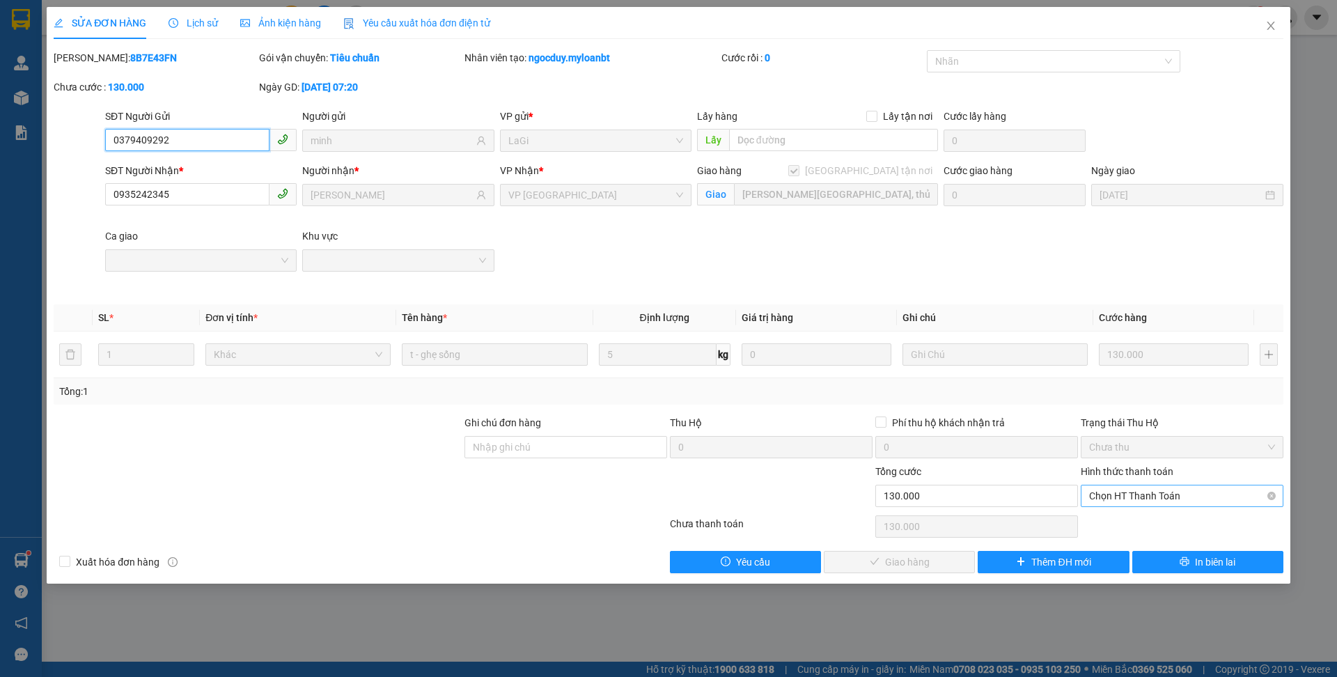
click at [1135, 493] on span "Chọn HT Thanh Toán" at bounding box center [1182, 495] width 186 height 21
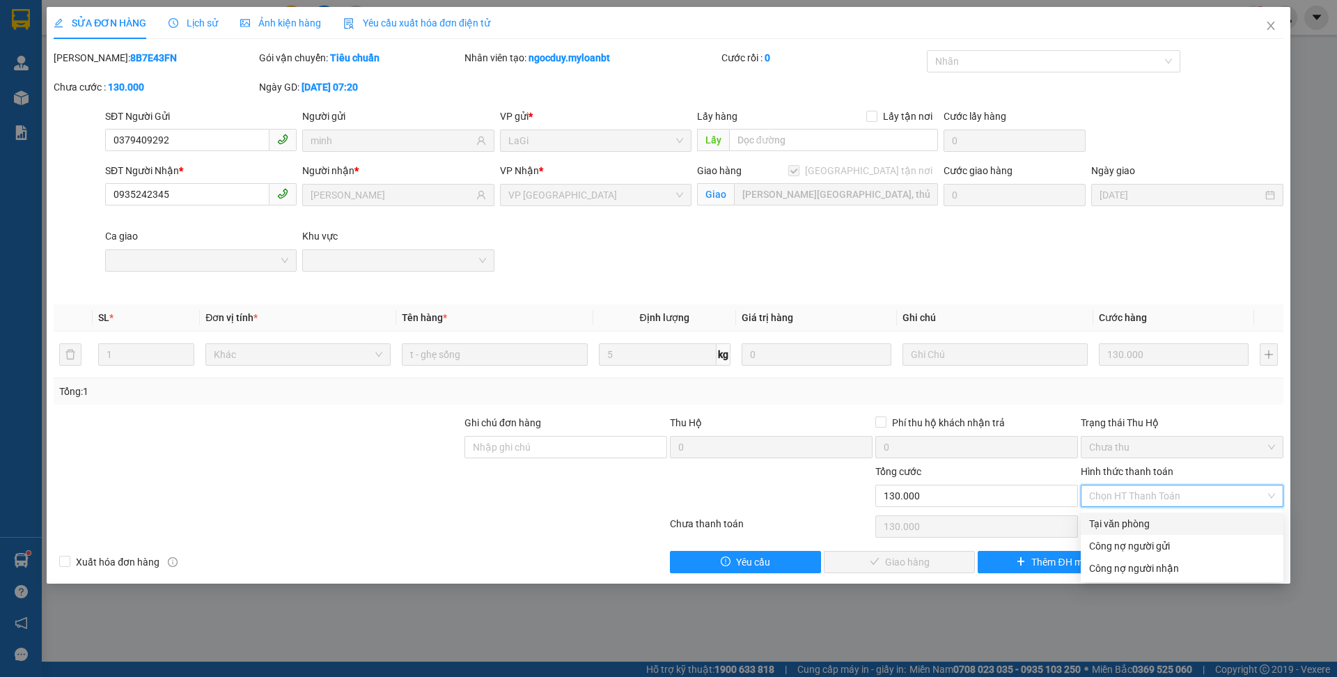
click at [1112, 518] on div "Tại văn phòng" at bounding box center [1182, 523] width 186 height 15
type input "0"
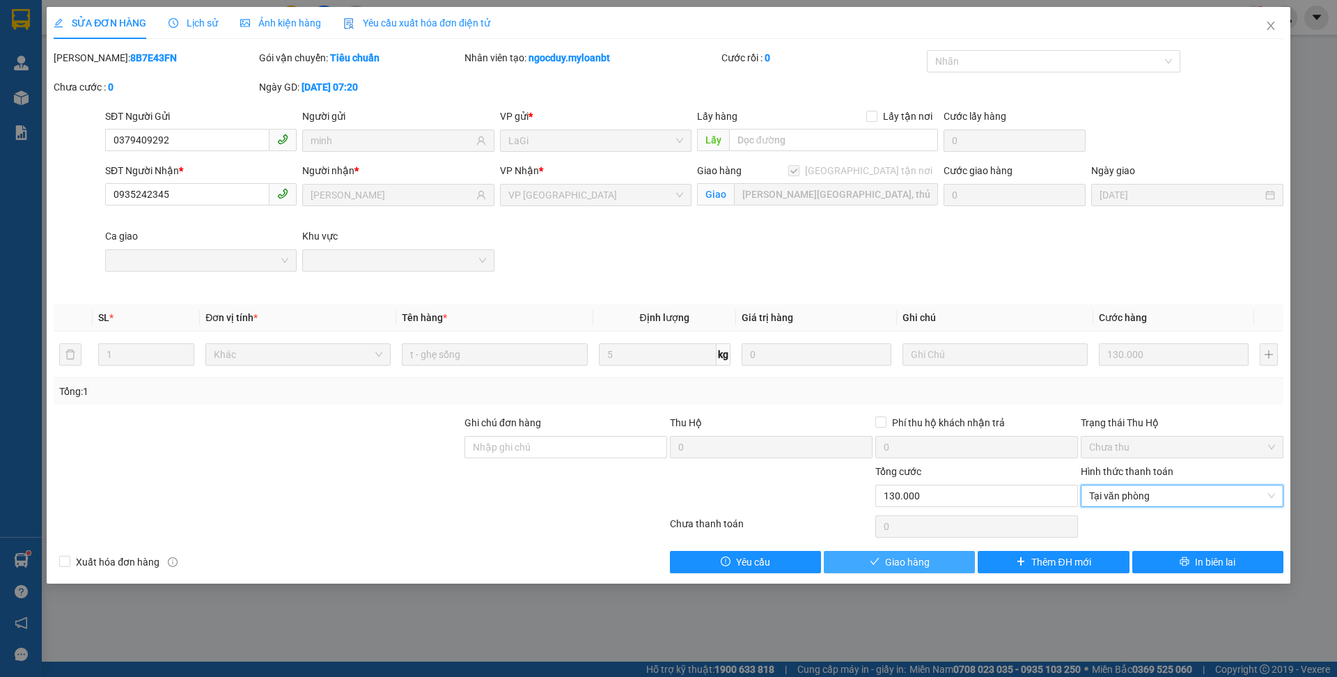
click at [880, 558] on button "Giao hàng" at bounding box center [899, 562] width 151 height 22
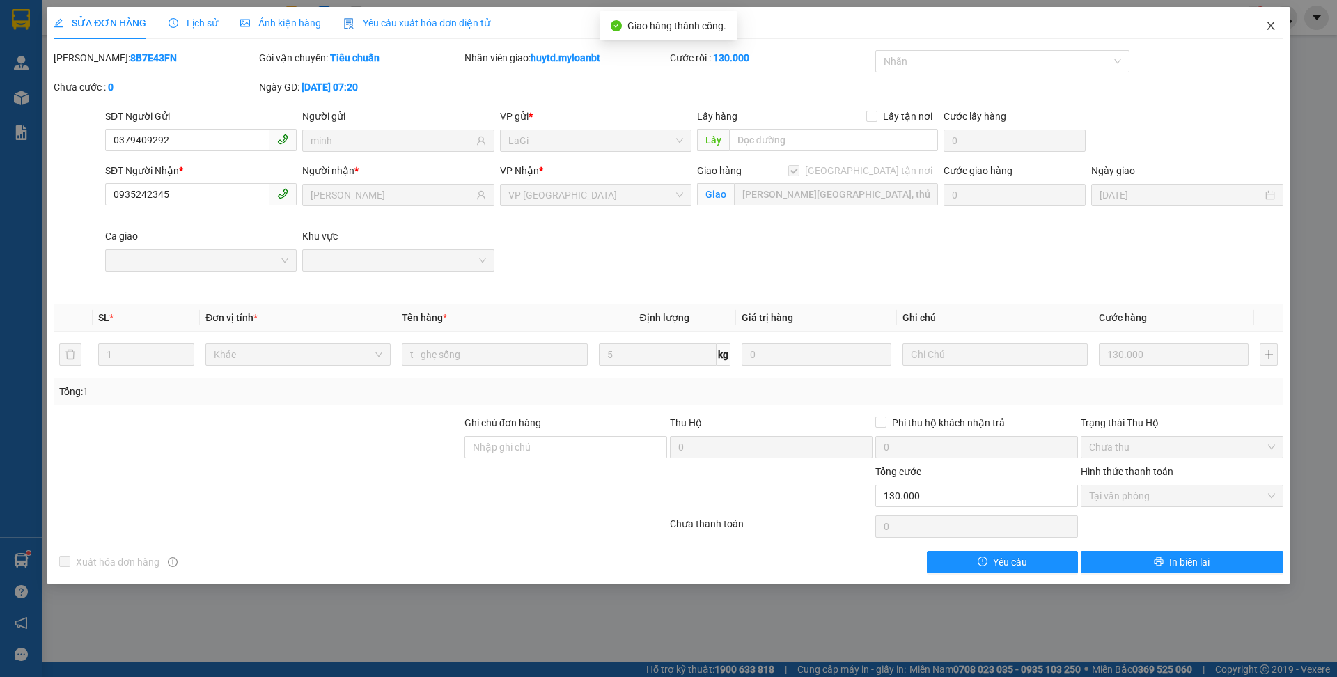
click at [1261, 22] on span "Close" at bounding box center [1270, 26] width 39 height 39
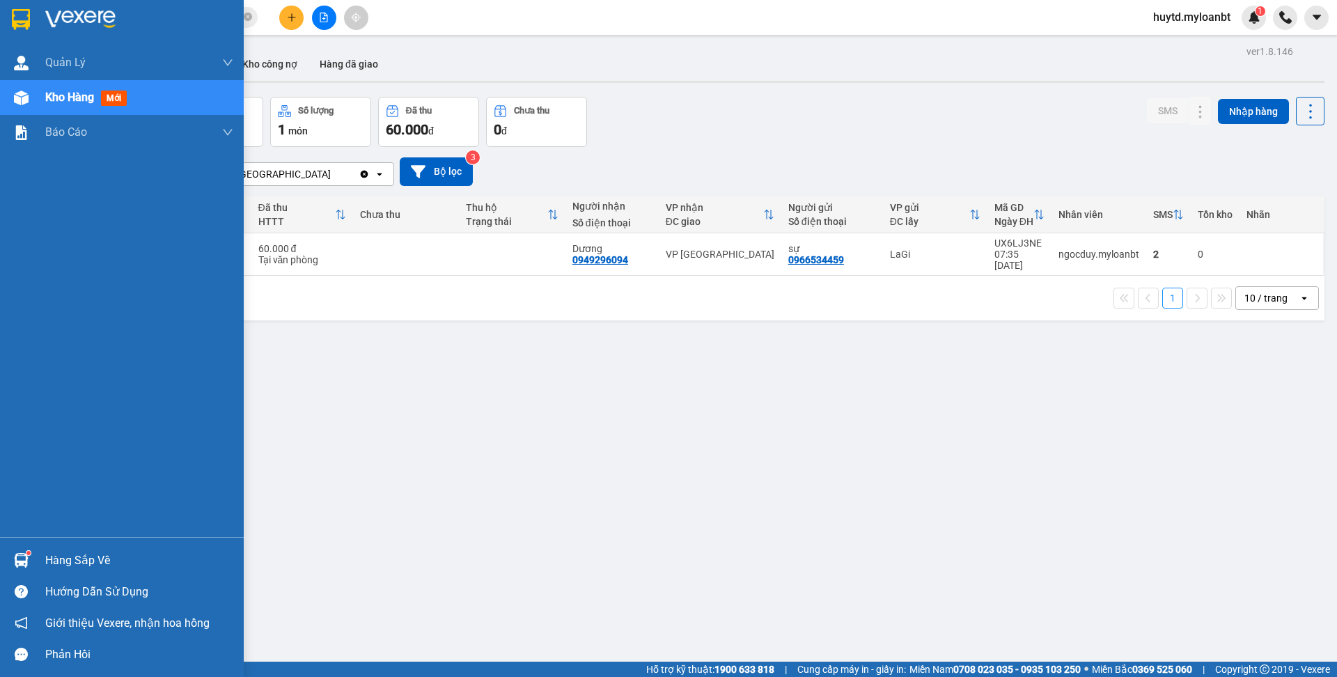
click at [77, 558] on div "Hàng sắp về" at bounding box center [139, 560] width 188 height 21
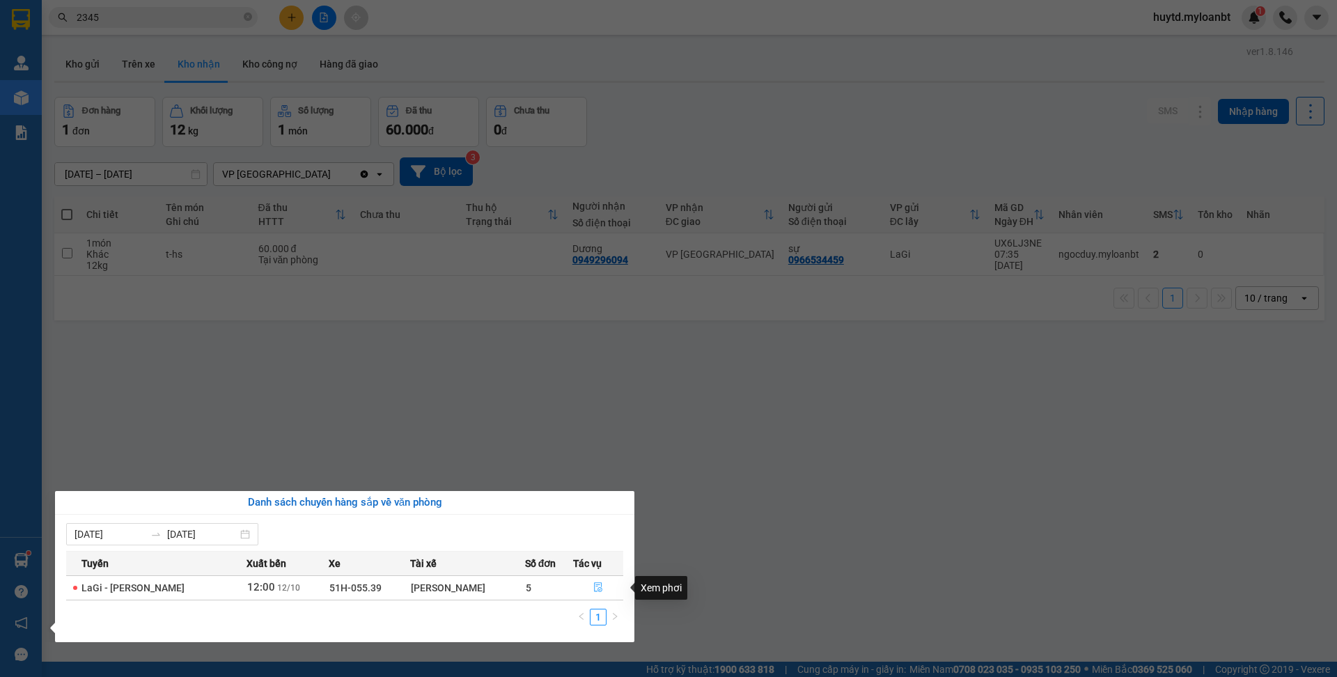
click at [604, 583] on button "button" at bounding box center [598, 587] width 49 height 22
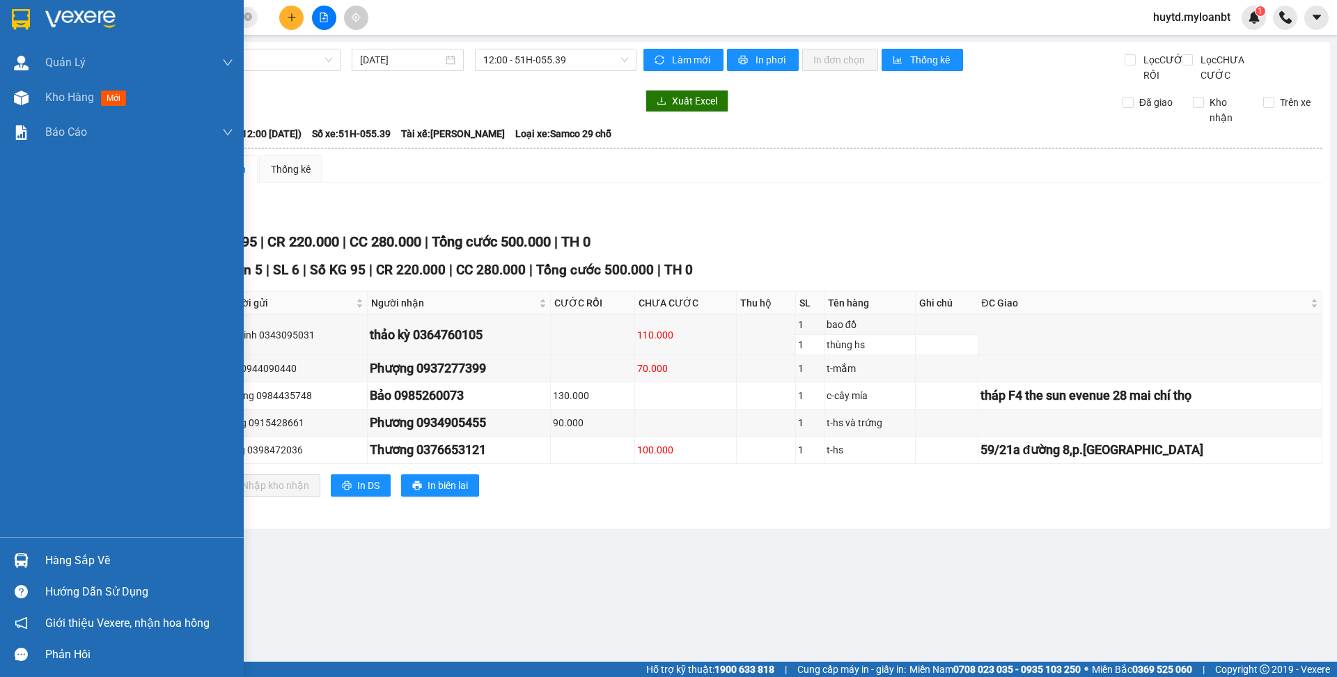
click at [115, 563] on div "Hàng sắp về" at bounding box center [139, 560] width 188 height 21
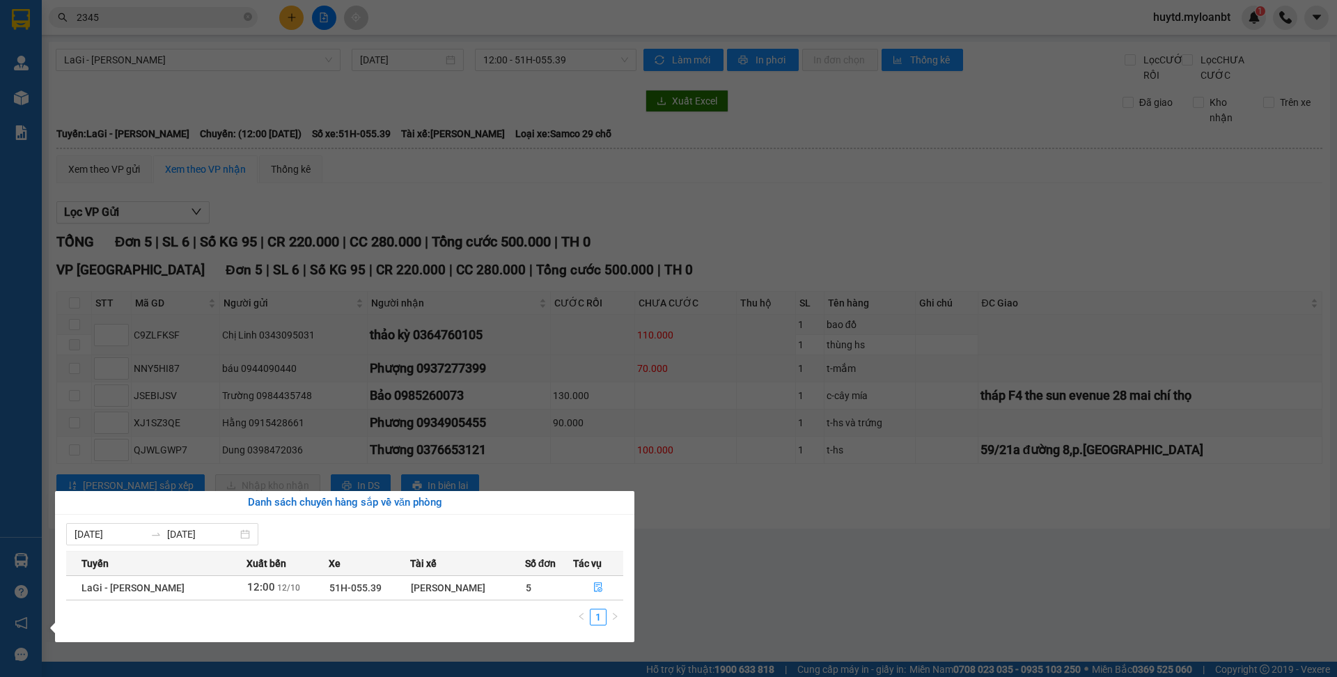
click at [243, 365] on section "Kết quả tìm kiếm ( 34 ) Bộ lọc Mã ĐH Trạng thái Món hàng Thu hộ Tổng cước Chưa …" at bounding box center [668, 338] width 1337 height 677
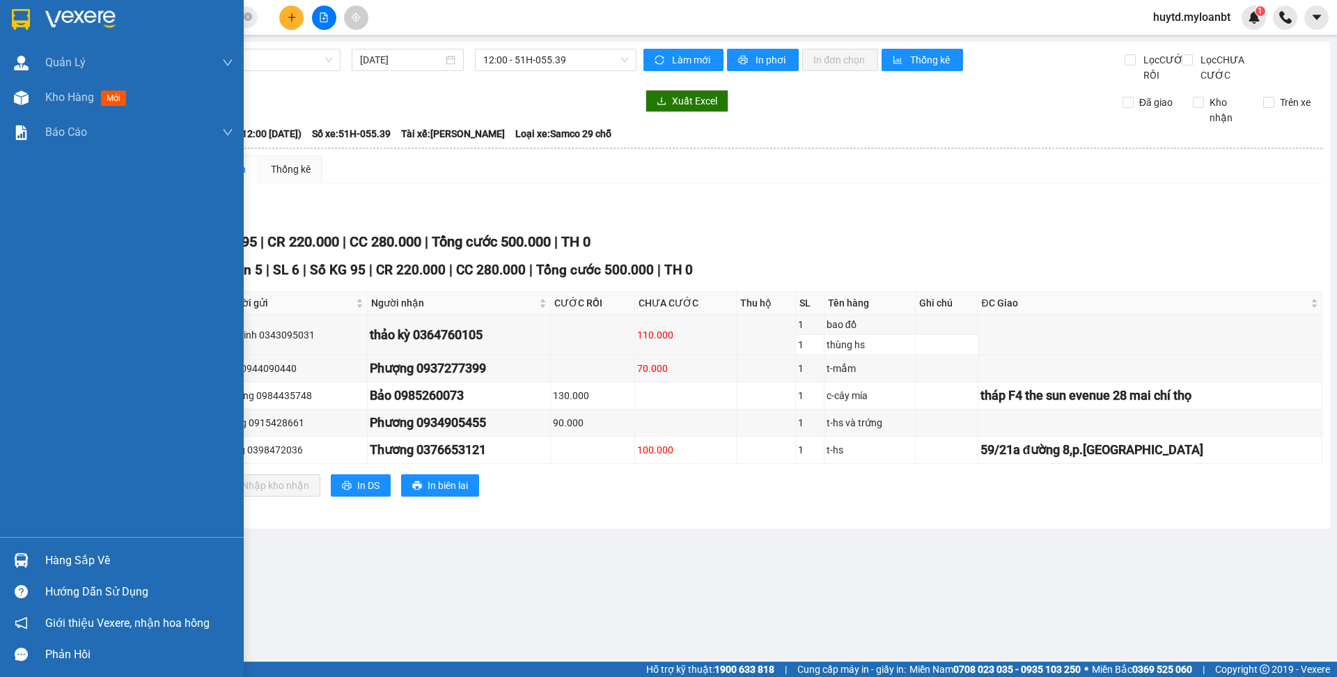
click at [89, 563] on div "Hàng sắp về" at bounding box center [139, 560] width 188 height 21
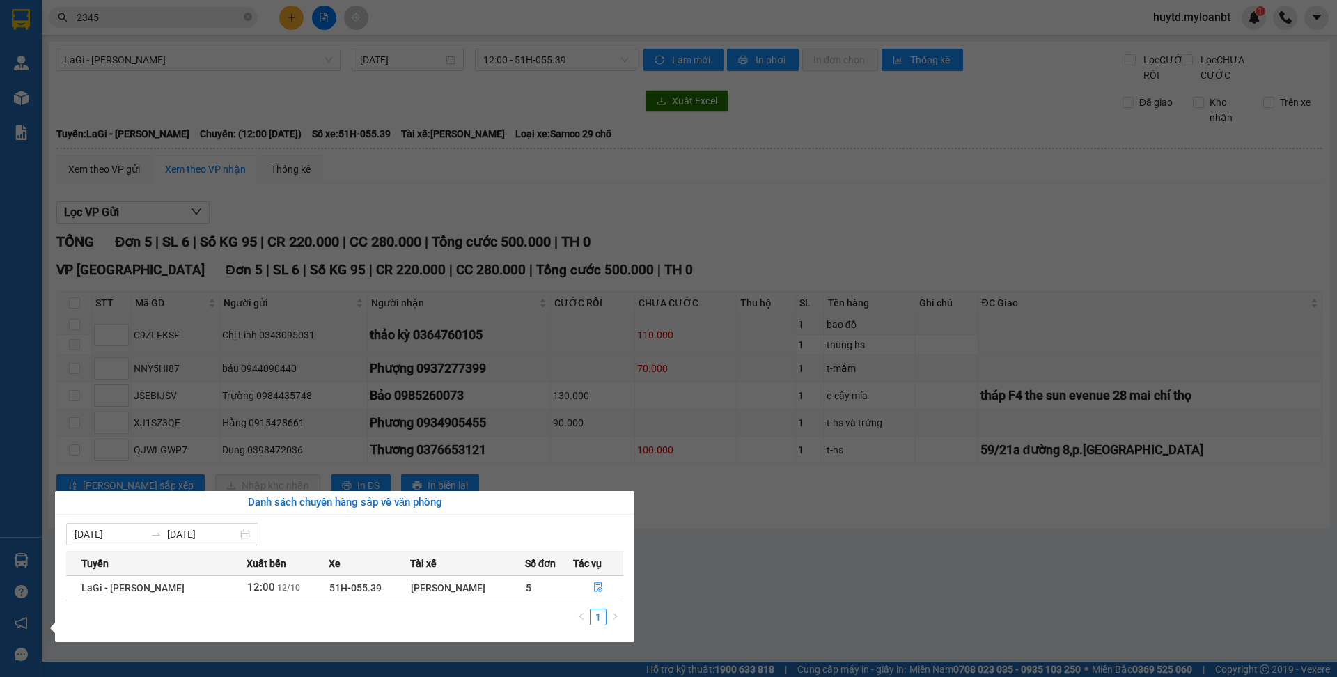
click at [420, 319] on section "Kết quả tìm kiếm ( 34 ) Bộ lọc Mã ĐH Trạng thái Món hàng Thu hộ Tổng cước Chưa …" at bounding box center [668, 338] width 1337 height 677
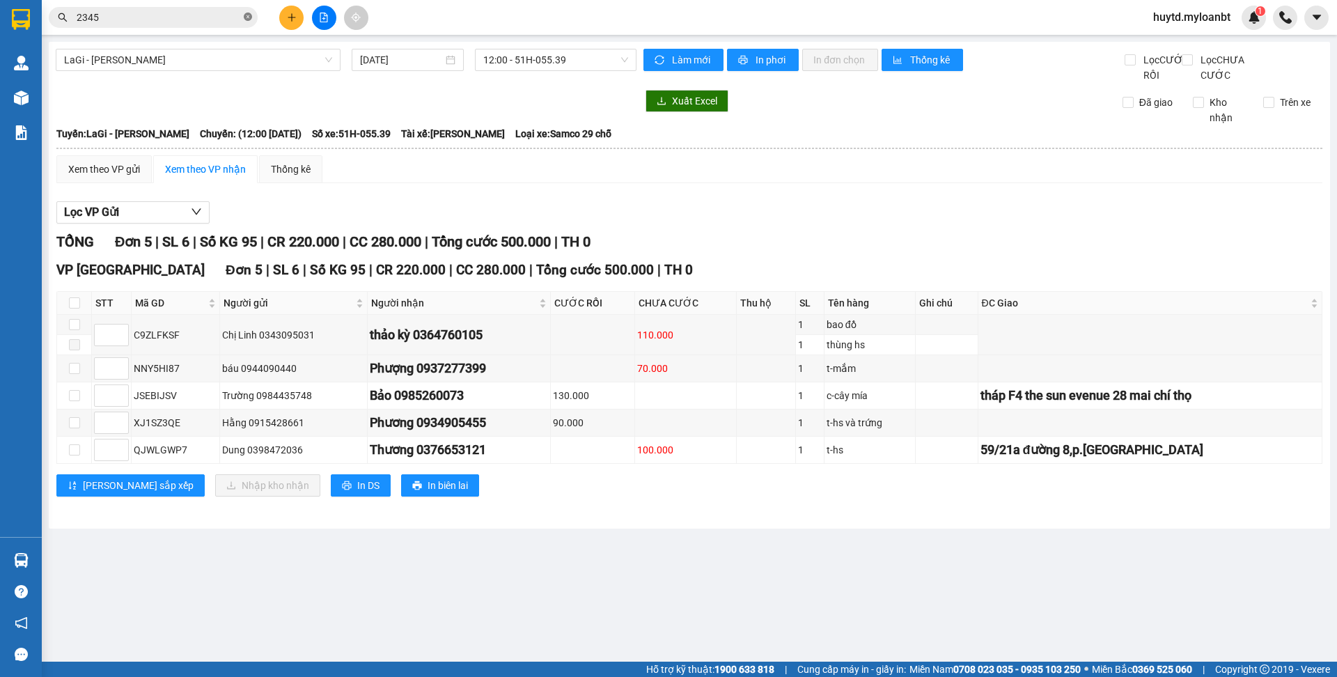
click at [246, 17] on icon "close-circle" at bounding box center [248, 17] width 8 height 8
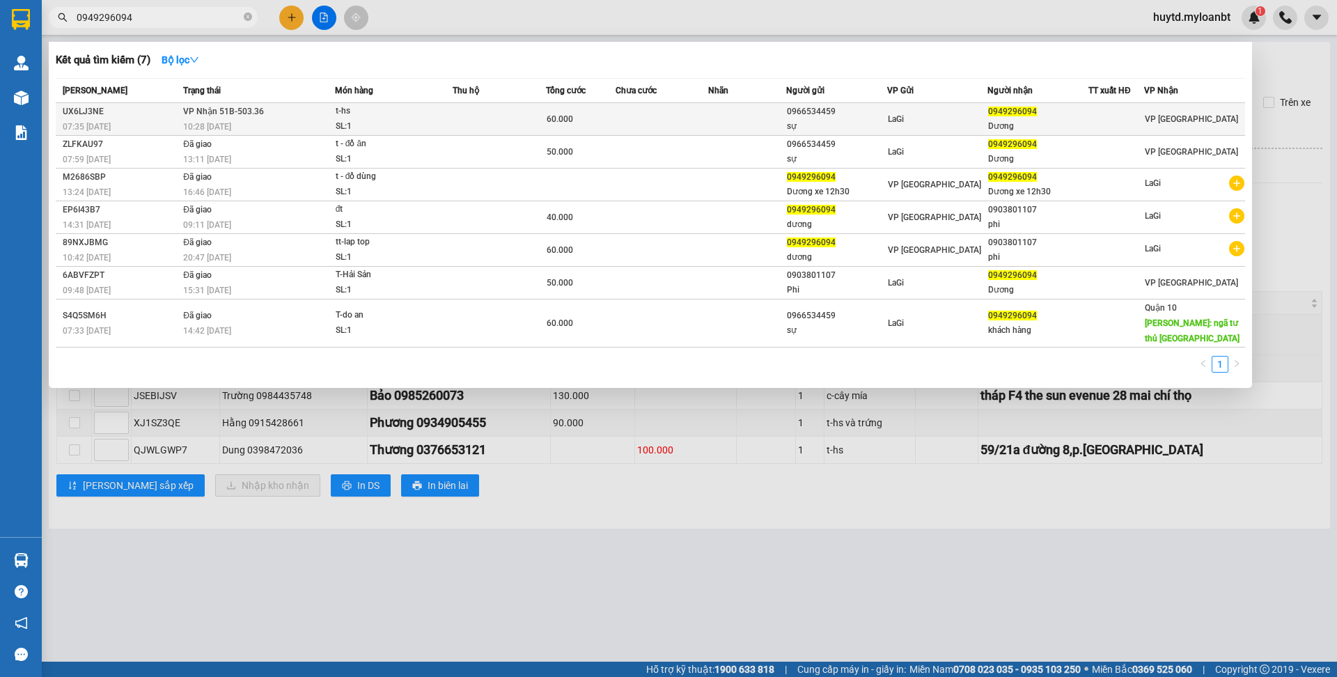
type input "0949296094"
click at [410, 119] on div "SL: 1" at bounding box center [388, 126] width 104 height 15
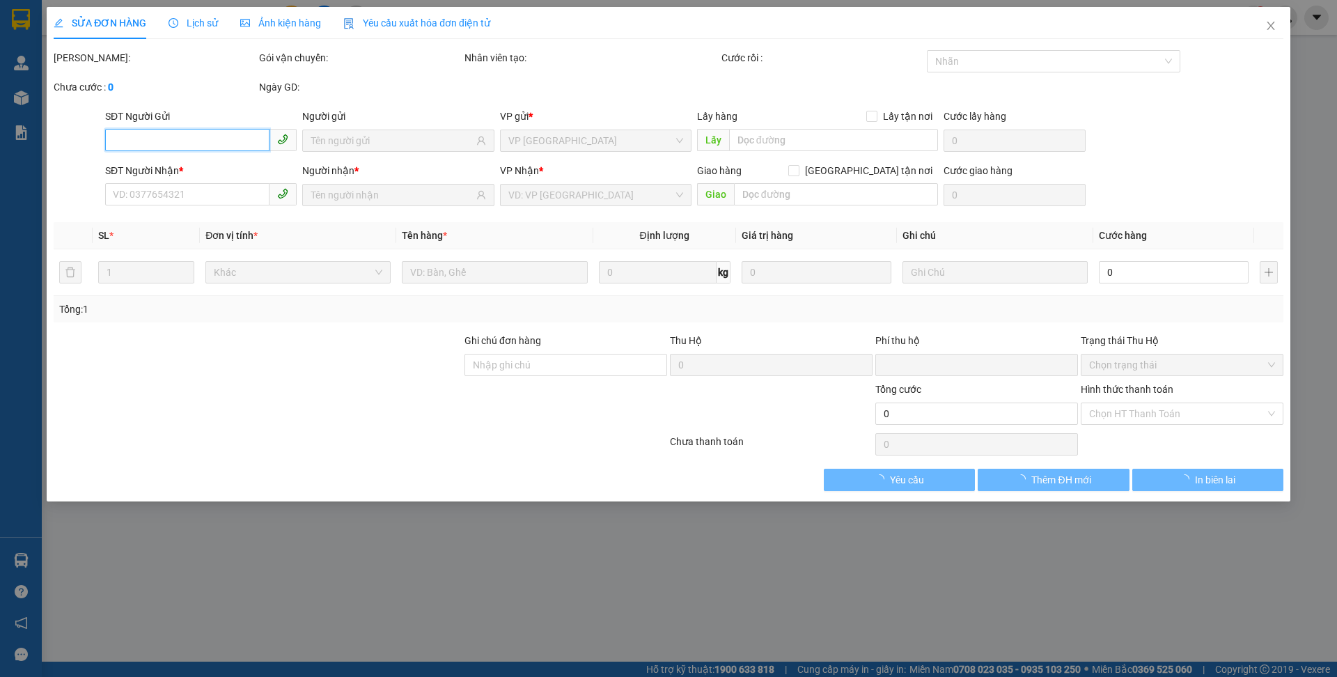
type input "0966534459"
type input "sự"
type input "0949296094"
type input "Dương"
type input "0"
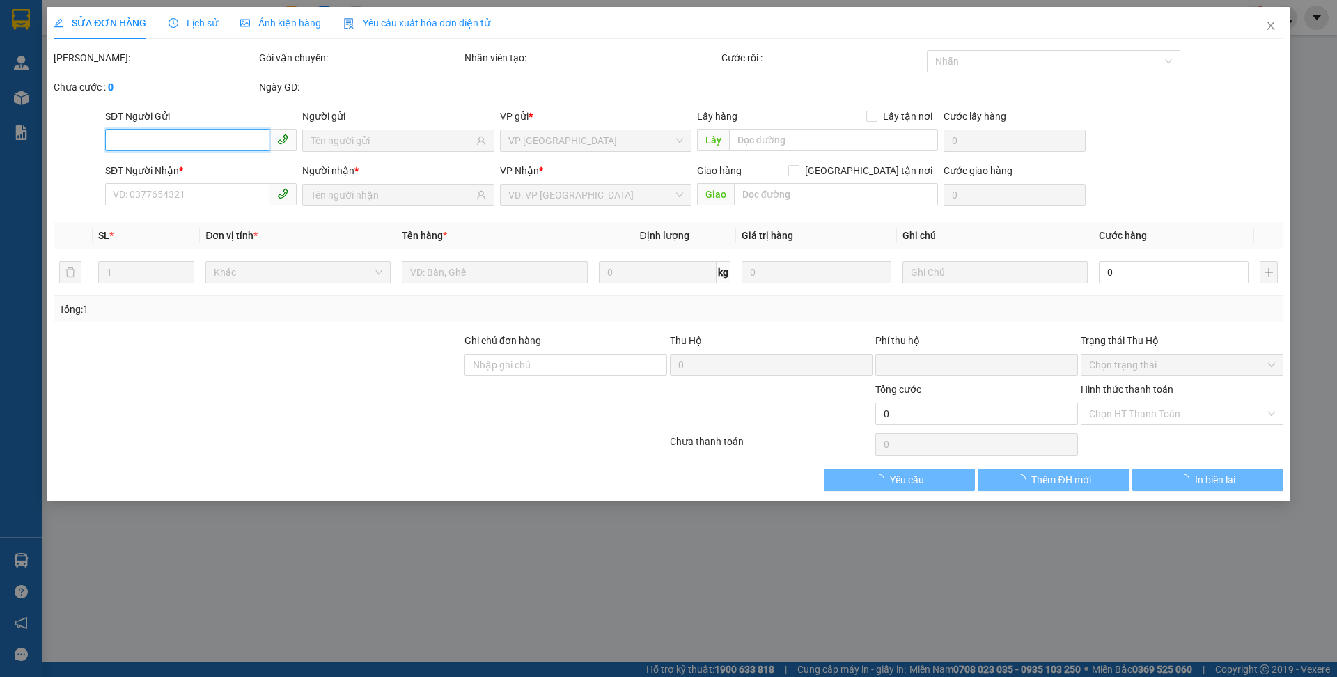
type input "60.000"
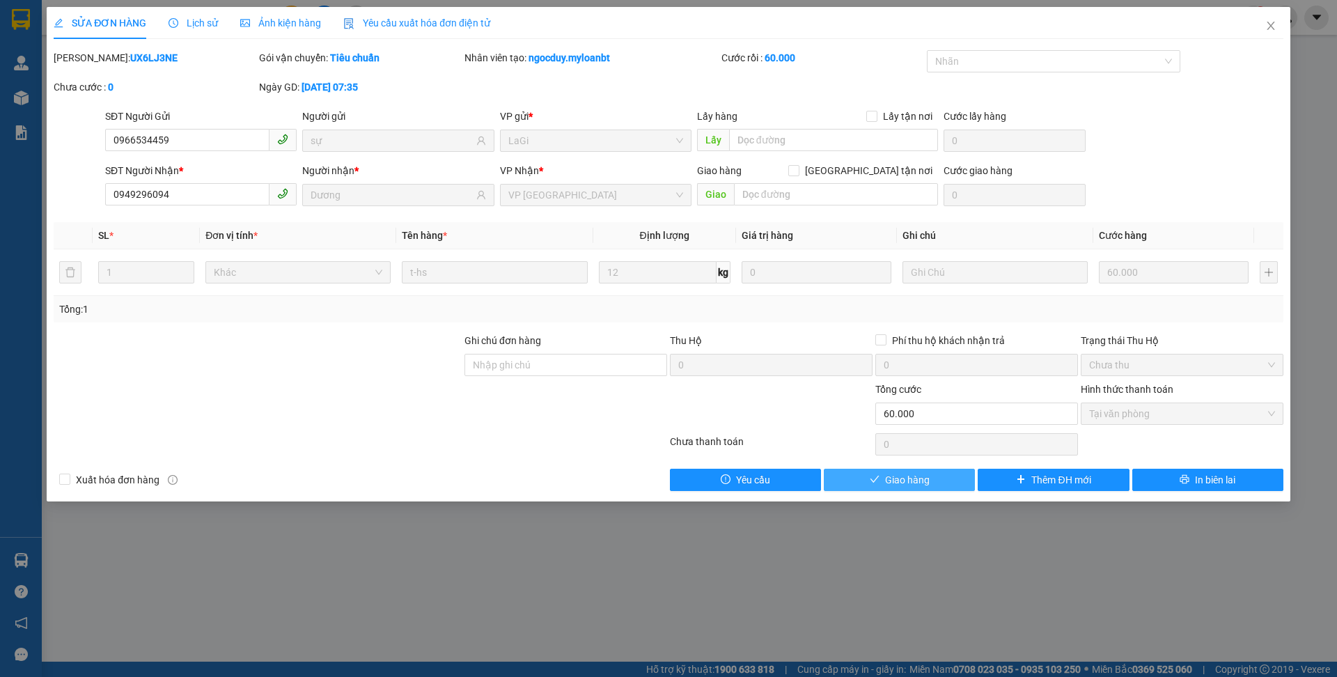
click at [910, 478] on span "Giao hàng" at bounding box center [907, 479] width 45 height 15
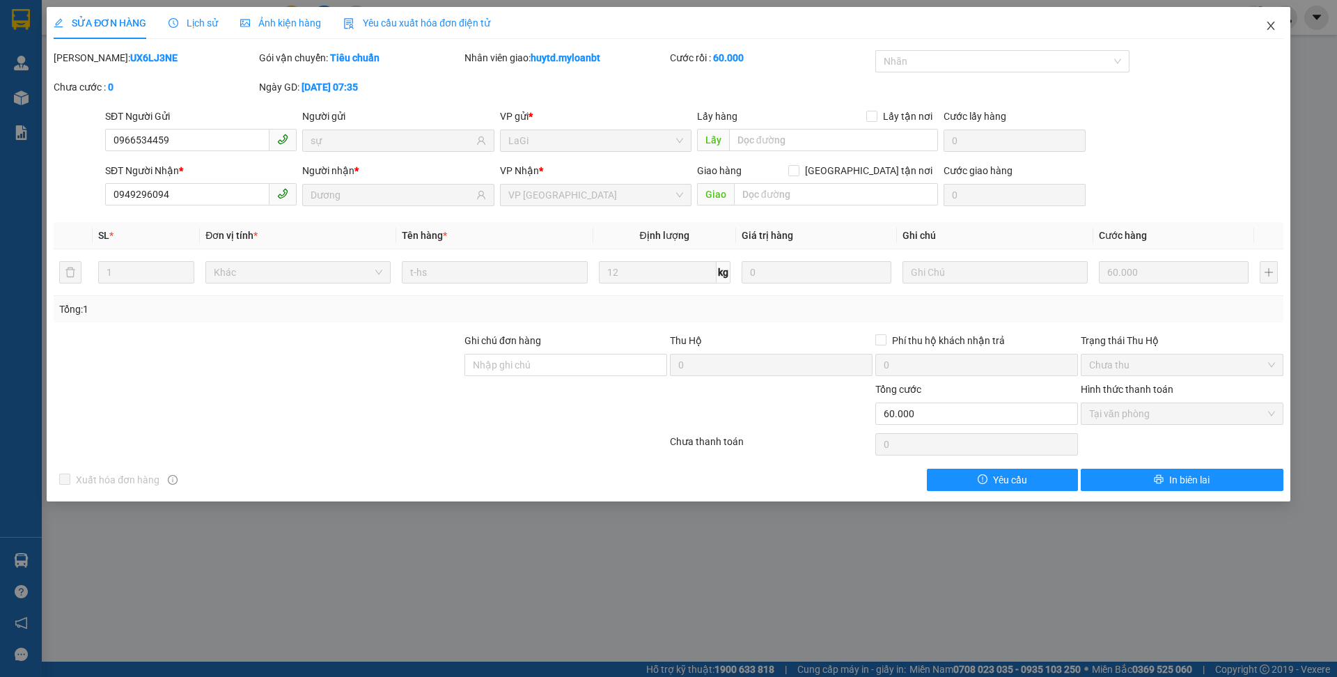
click at [1275, 29] on icon "close" at bounding box center [1270, 25] width 11 height 11
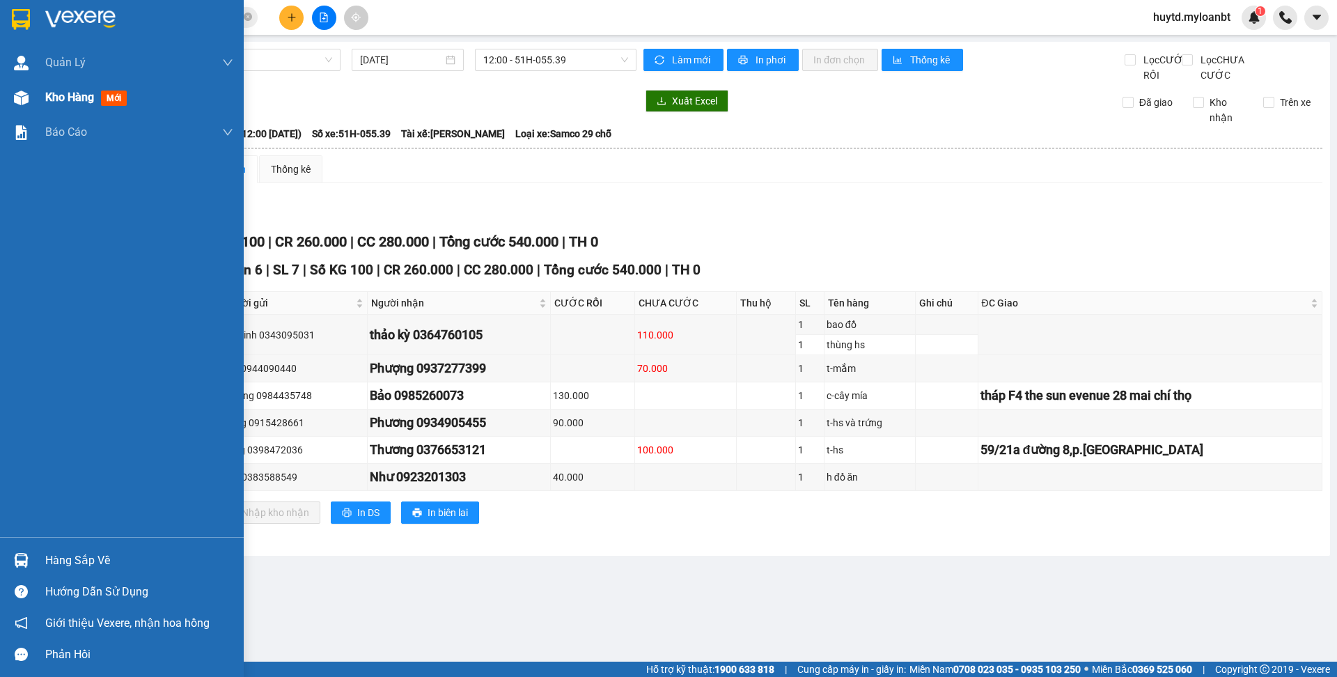
click at [103, 88] on div "Kho hàng mới" at bounding box center [88, 96] width 87 height 17
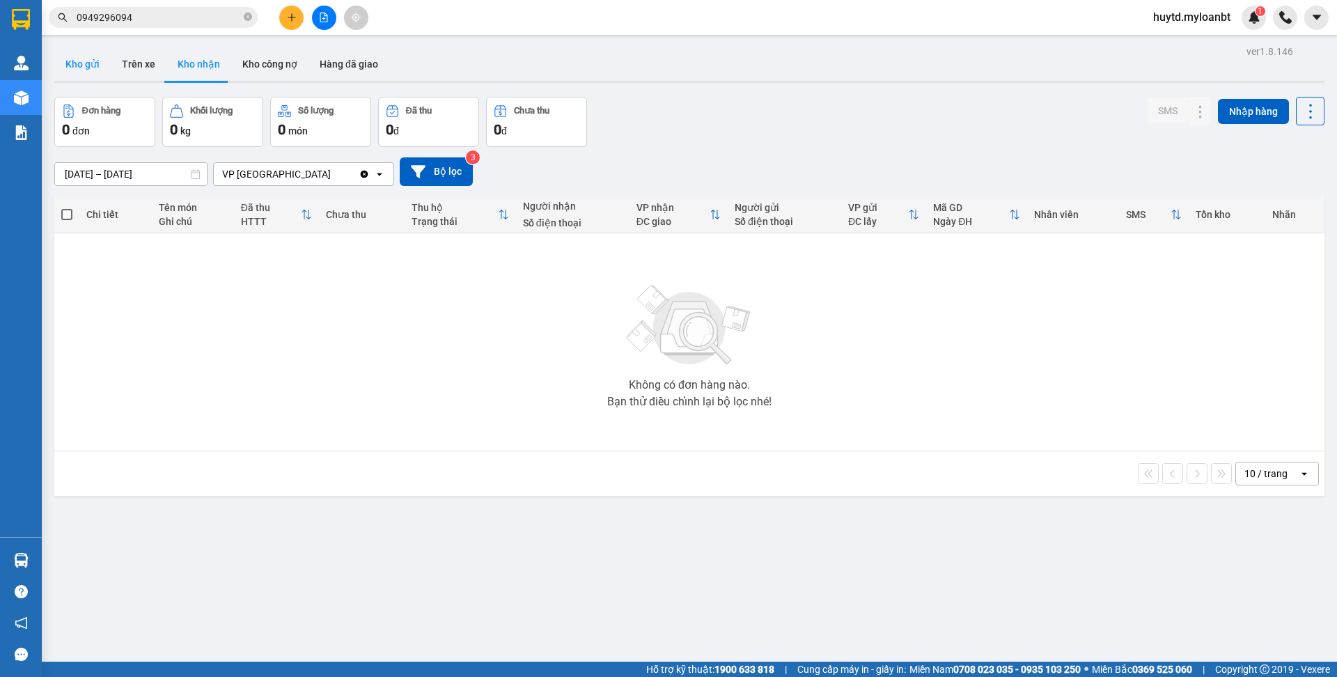
click at [89, 67] on button "Kho gửi" at bounding box center [82, 63] width 56 height 33
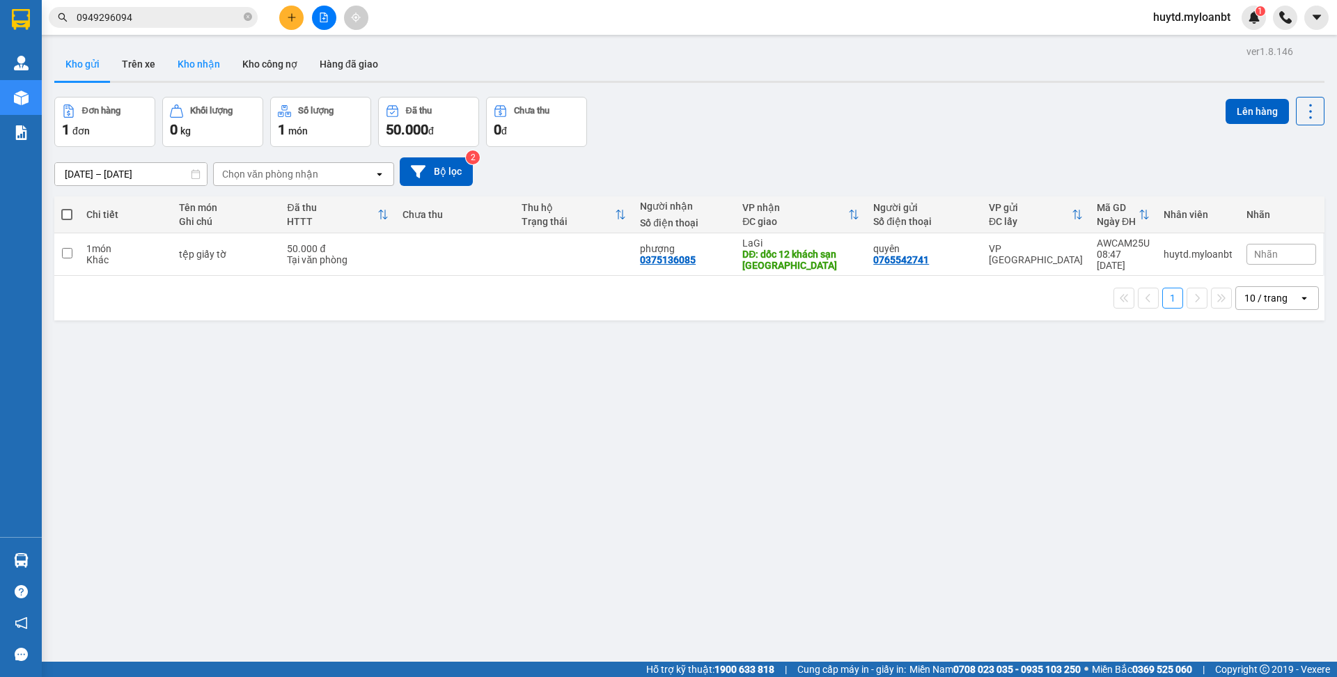
click at [207, 68] on button "Kho nhận" at bounding box center [198, 63] width 65 height 33
